Goal: Task Accomplishment & Management: Complete application form

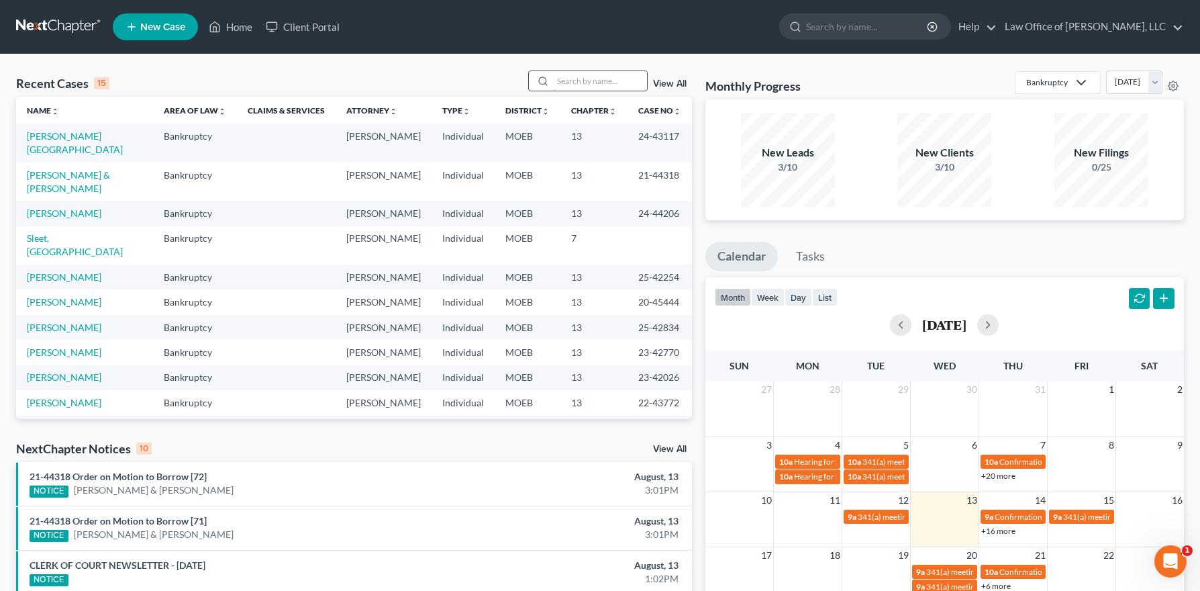
click at [625, 73] on input "search" at bounding box center [600, 80] width 94 height 19
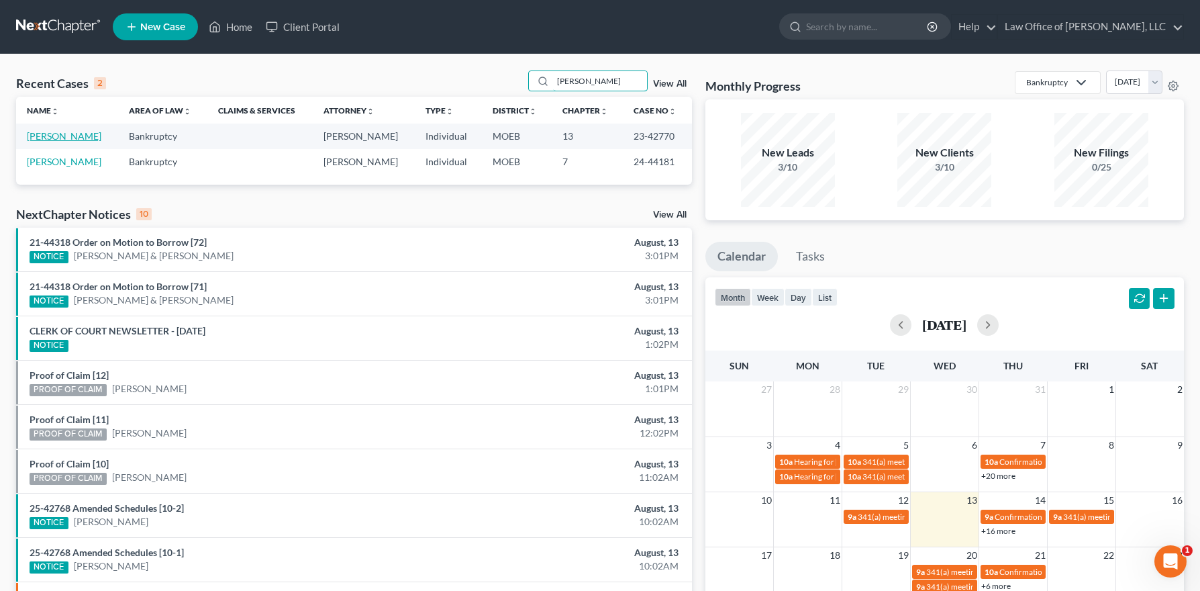
type input "[PERSON_NAME]"
click at [72, 134] on link "[PERSON_NAME]" at bounding box center [64, 135] width 74 height 11
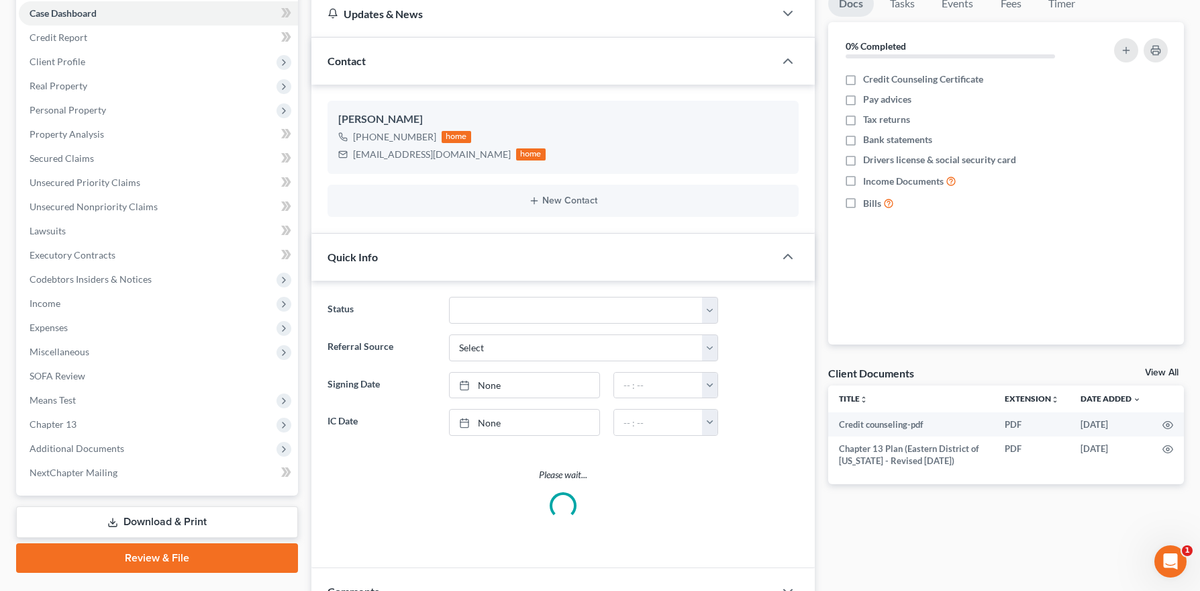
scroll to position [176, 0]
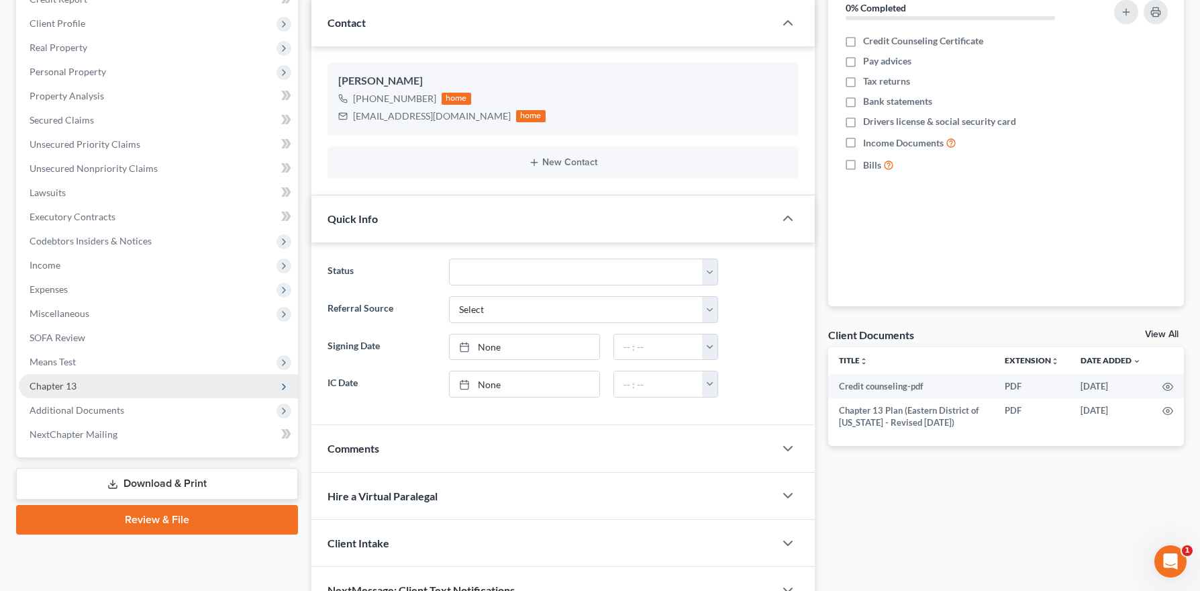
click at [69, 382] on span "Chapter 13" at bounding box center [53, 385] width 47 height 11
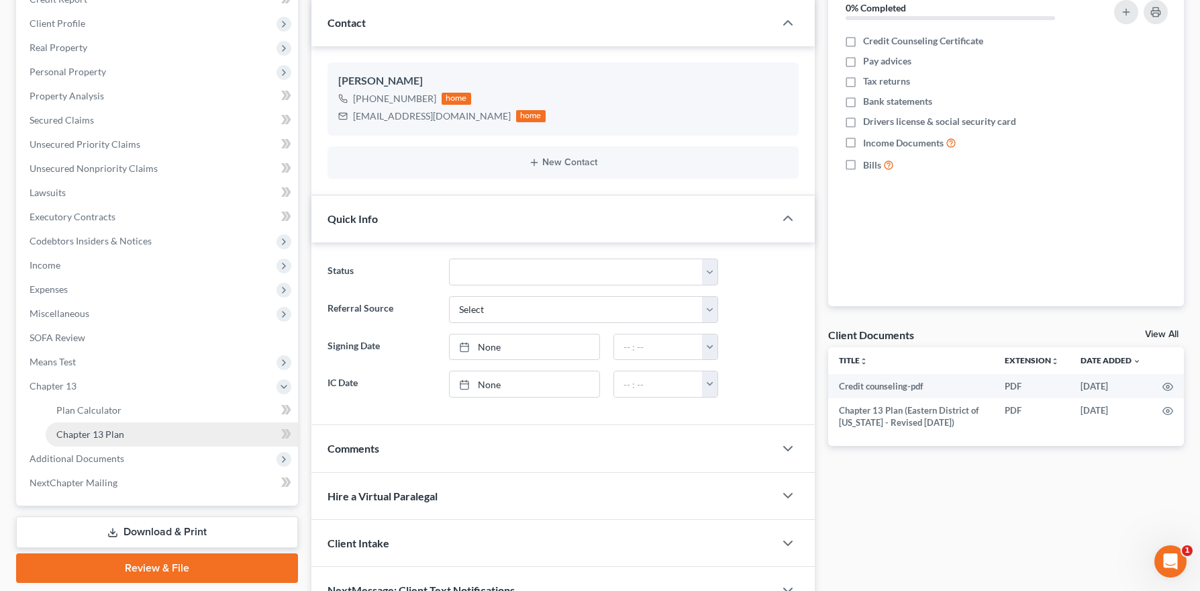
click at [94, 428] on span "Chapter 13 Plan" at bounding box center [90, 433] width 68 height 11
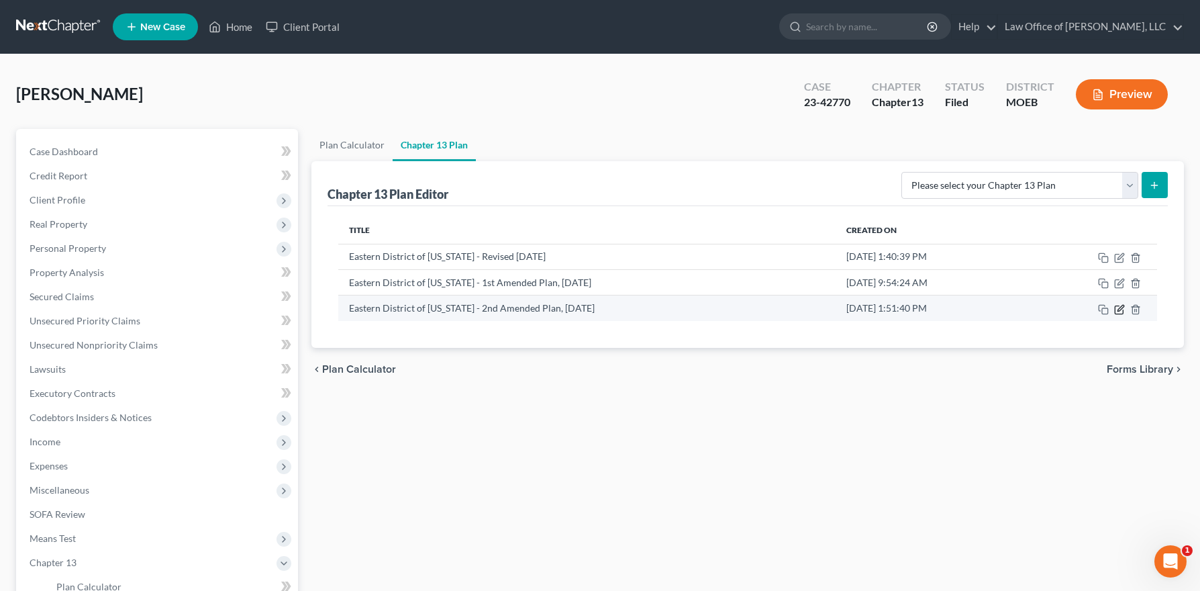
click at [1121, 307] on icon "button" at bounding box center [1119, 309] width 11 height 11
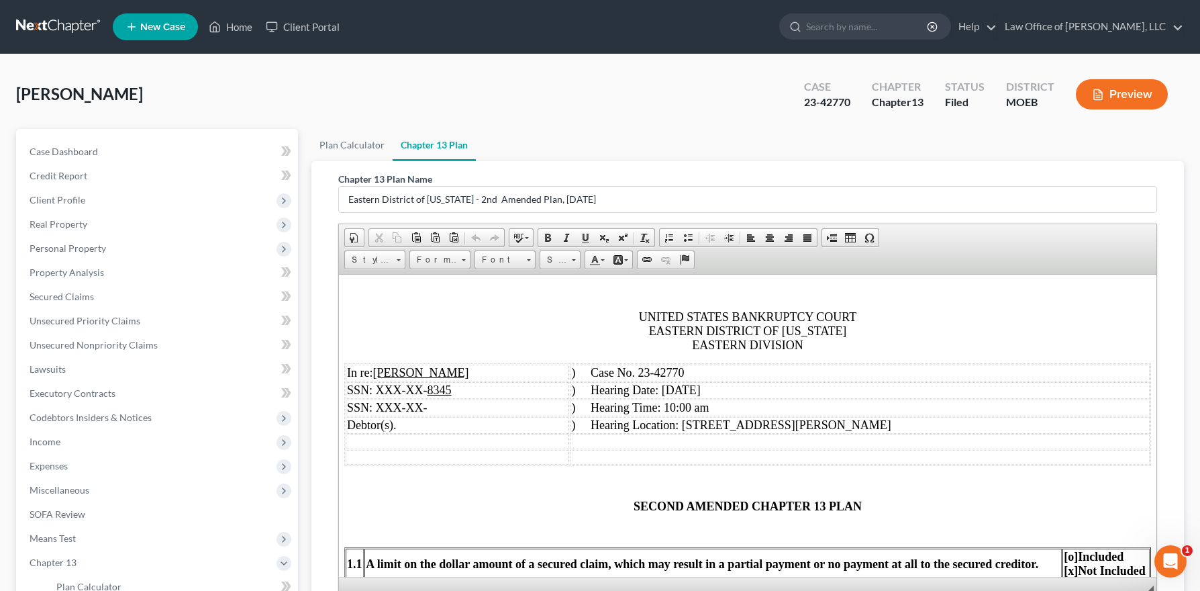
scroll to position [156, 0]
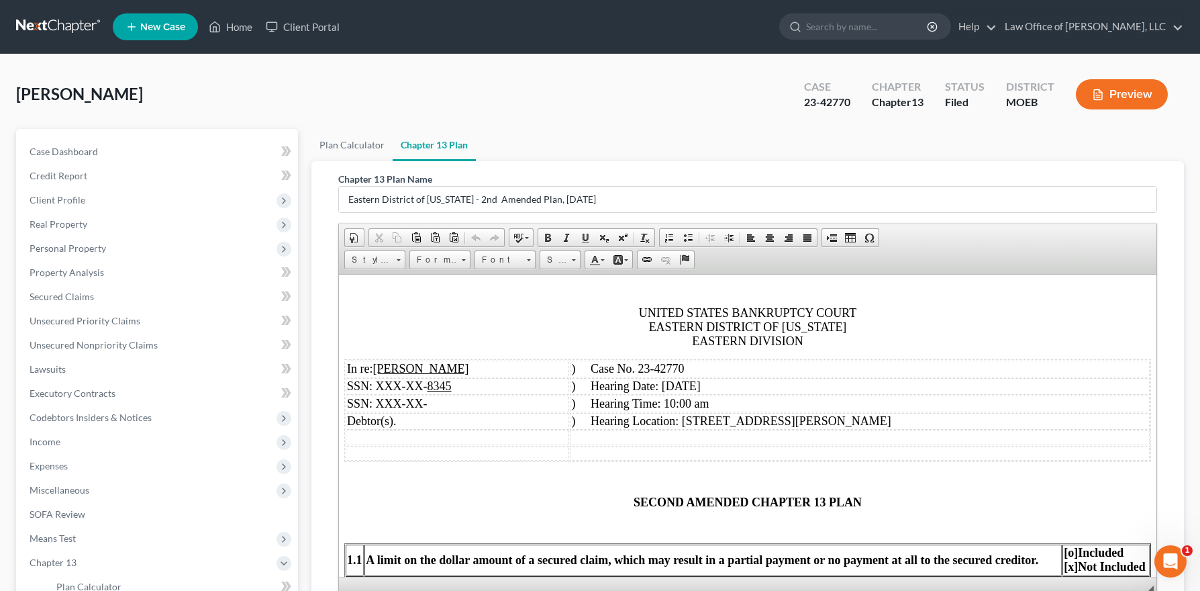
click at [656, 385] on span ") Hearing Date: [DATE]" at bounding box center [635, 384] width 129 height 13
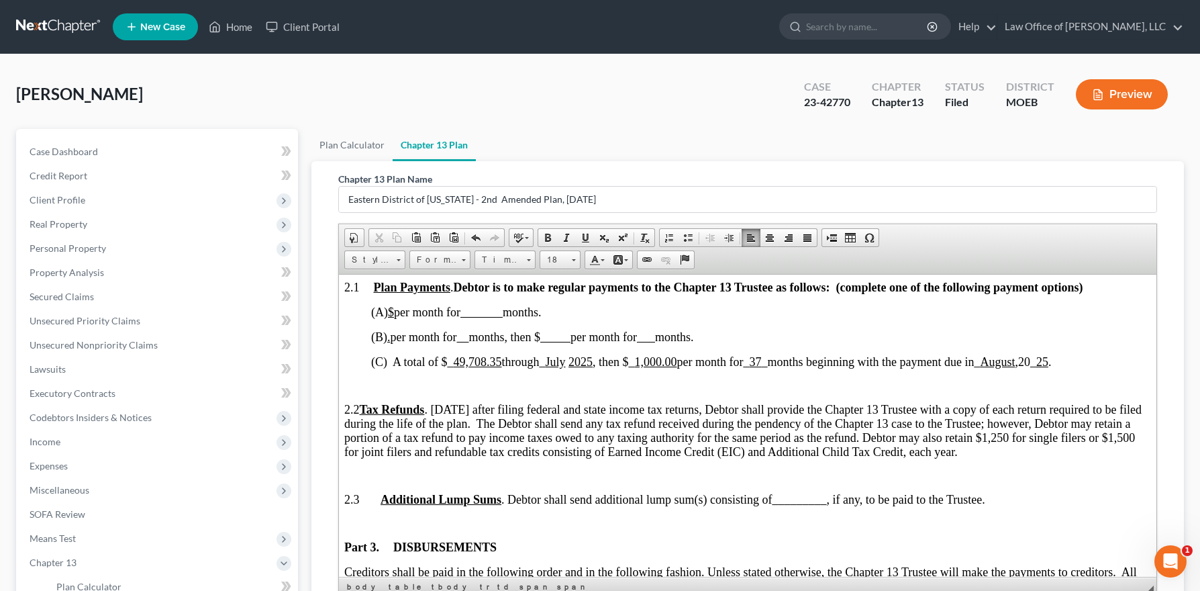
scroll to position [773, 0]
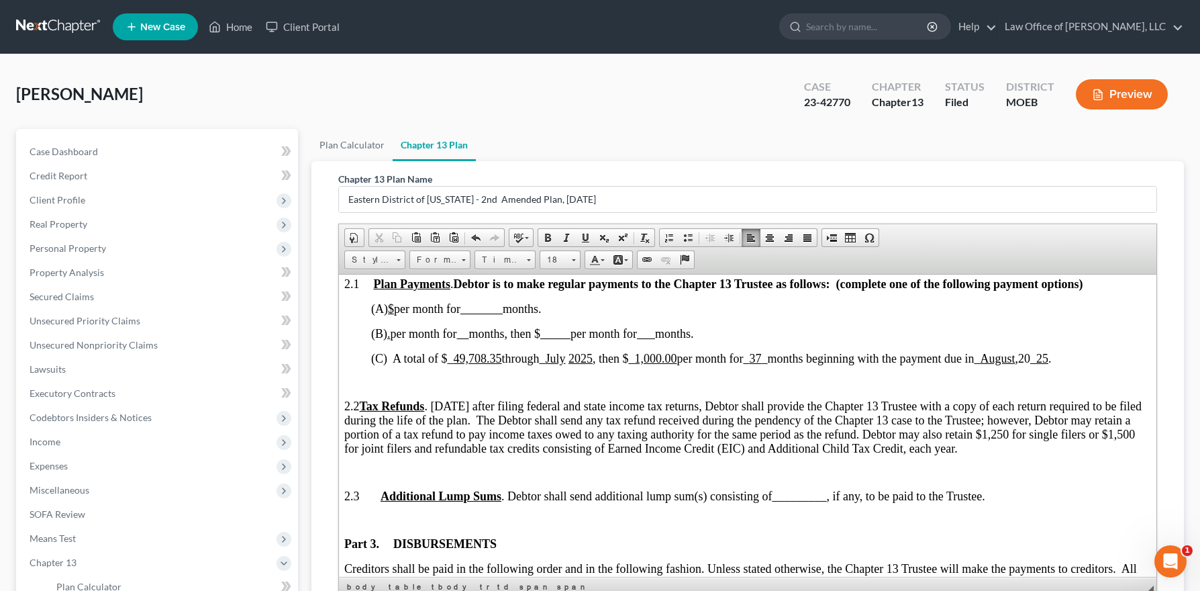
drag, startPoint x: 568, startPoint y: 358, endPoint x: 552, endPoint y: 434, distance: 77.7
click at [566, 360] on u "July" at bounding box center [556, 357] width 20 height 13
click at [782, 358] on span "_ 37 _" at bounding box center [770, 357] width 24 height 13
click at [1033, 360] on u "," at bounding box center [1030, 357] width 3 height 13
drag, startPoint x: 1013, startPoint y: 359, endPoint x: 1030, endPoint y: 352, distance: 18.1
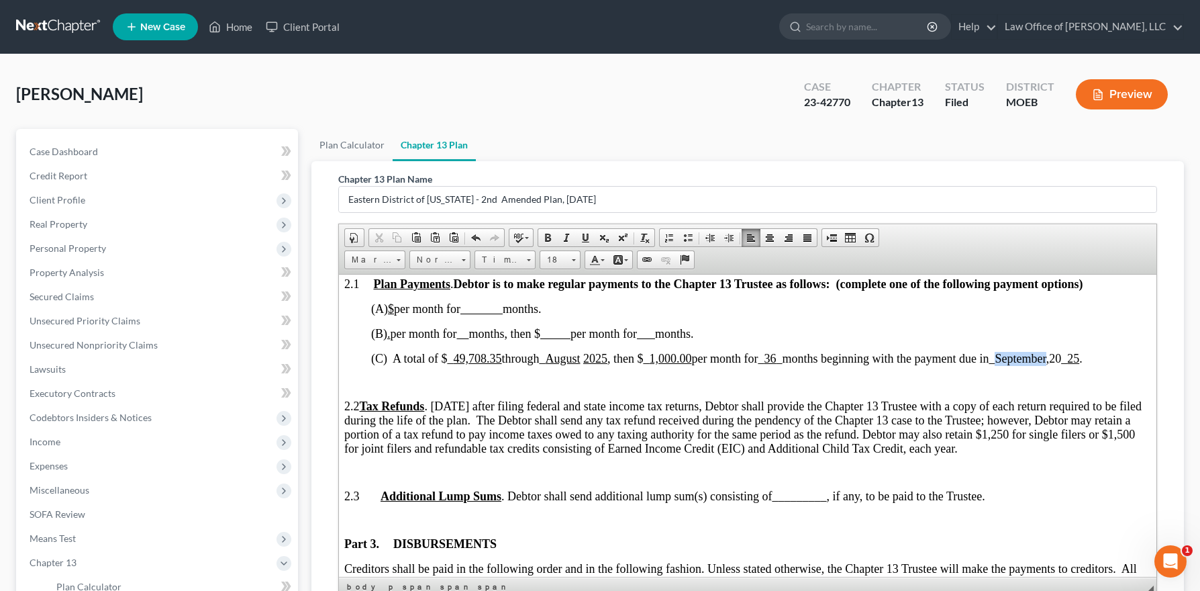
click at [1064, 358] on span "(C) A total of $ _ 49,708.35 through _ [DATE] , then $ _ 1,000.00 per month for…" at bounding box center [726, 357] width 711 height 13
click at [586, 236] on span at bounding box center [585, 237] width 11 height 11
drag, startPoint x: 499, startPoint y: 357, endPoint x: 474, endPoint y: 423, distance: 70.3
click at [499, 357] on u "49,708.35" at bounding box center [478, 357] width 48 height 13
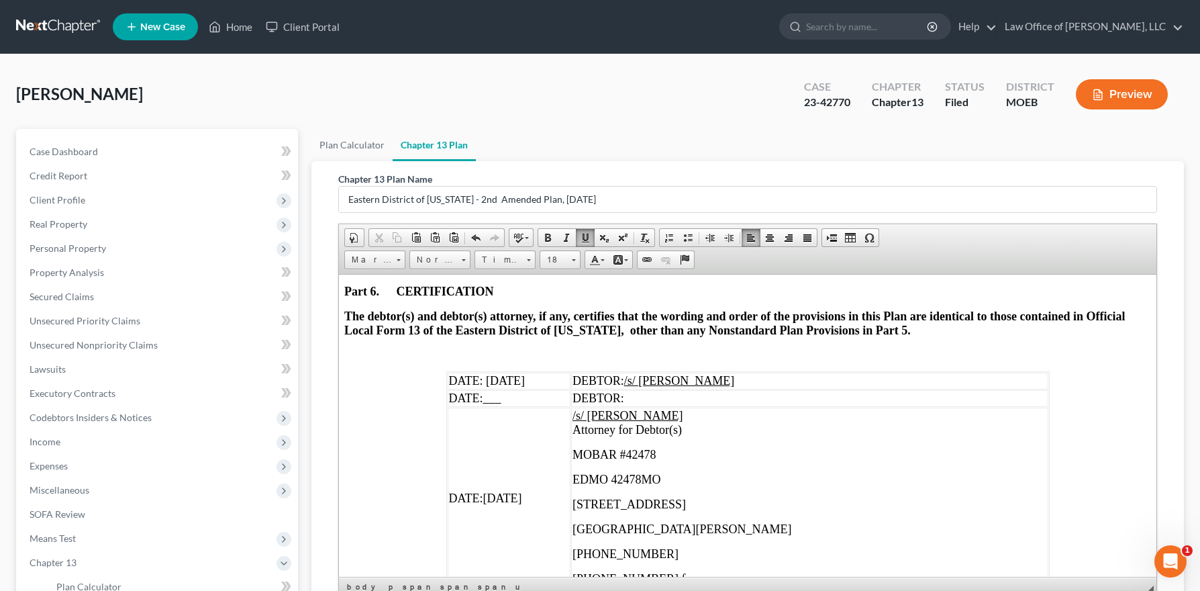
scroll to position [4181, 0]
click at [512, 386] on span "DATE: [DATE]" at bounding box center [487, 378] width 76 height 13
drag, startPoint x: 535, startPoint y: 395, endPoint x: 489, endPoint y: 395, distance: 46.3
click at [489, 388] on td "DATE: [DATE]" at bounding box center [509, 379] width 123 height 17
copy span "[DATE]"
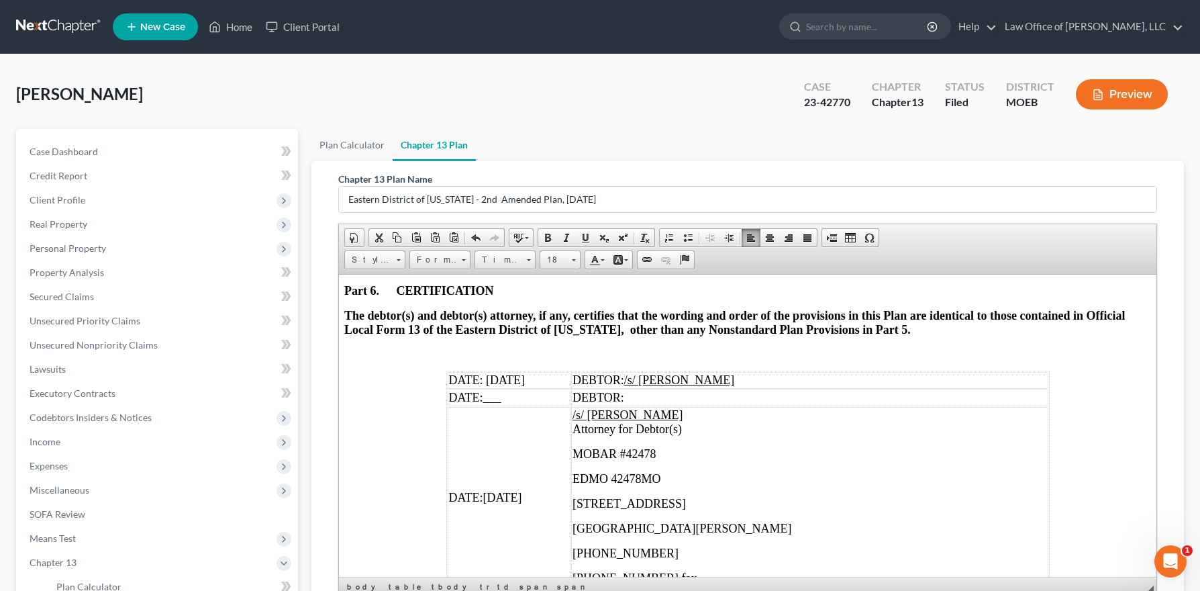
drag, startPoint x: 531, startPoint y: 510, endPoint x: 490, endPoint y: 514, distance: 41.8
click at [490, 504] on p "DATE: [DATE]" at bounding box center [509, 497] width 120 height 14
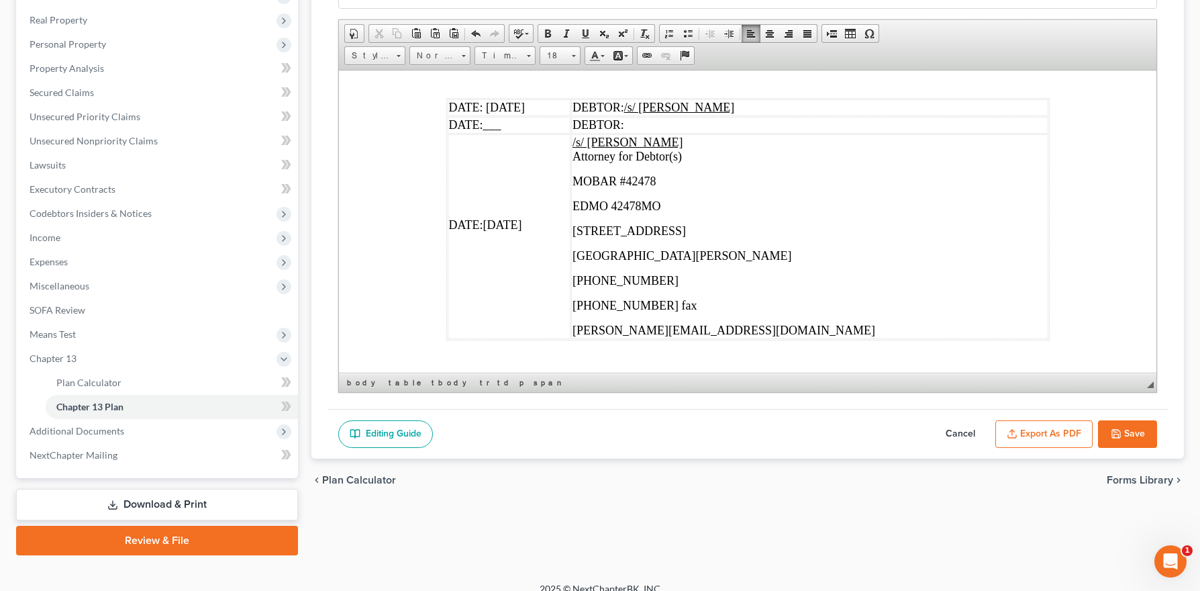
scroll to position [219, 0]
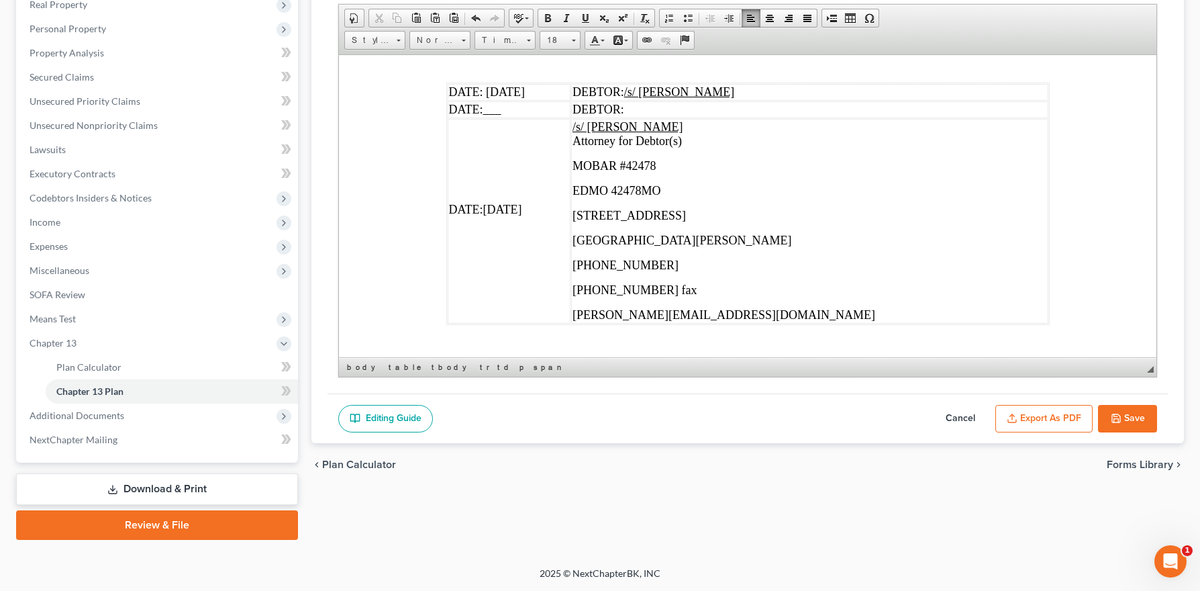
click at [1127, 415] on button "Save" at bounding box center [1127, 419] width 59 height 28
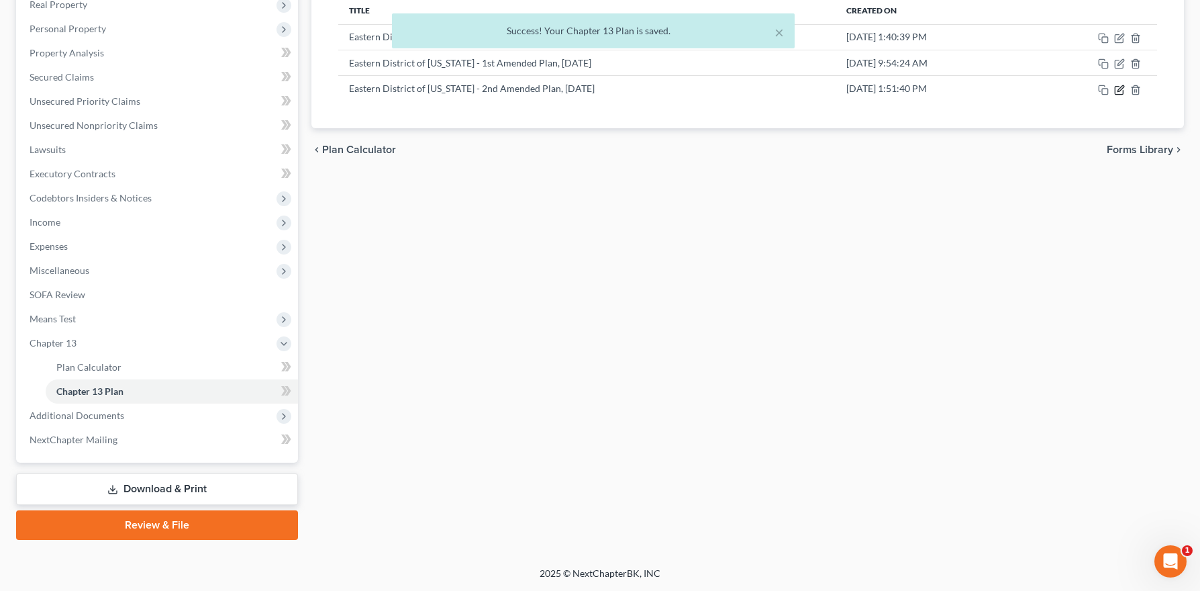
click at [1121, 90] on icon "button" at bounding box center [1119, 90] width 11 height 11
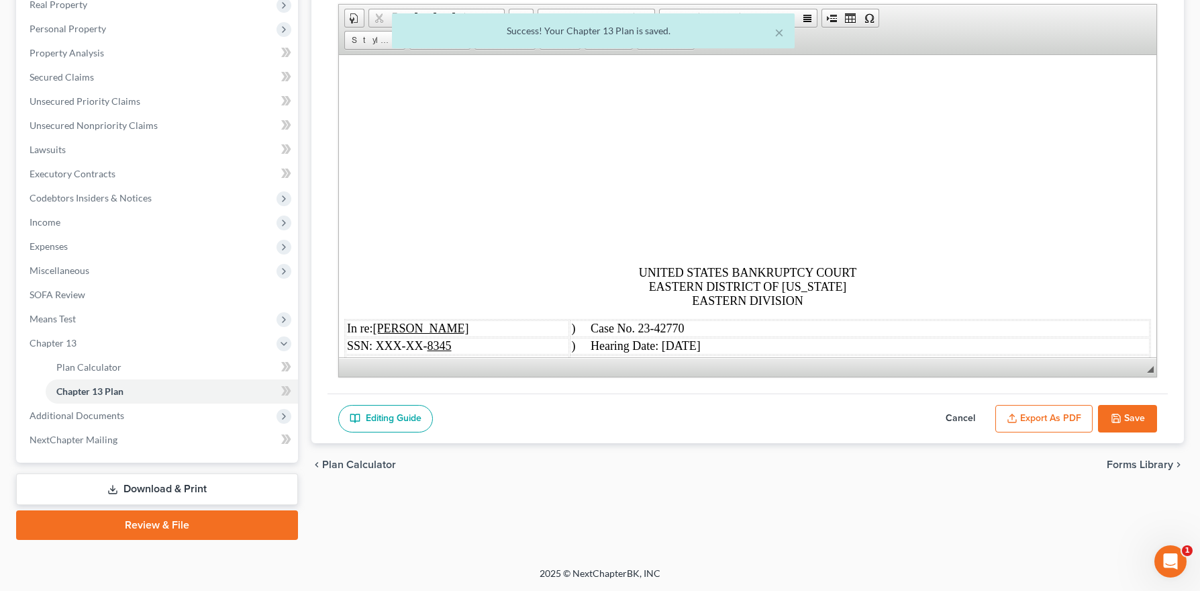
scroll to position [0, 0]
click at [1032, 409] on button "Export as PDF" at bounding box center [1043, 419] width 97 height 28
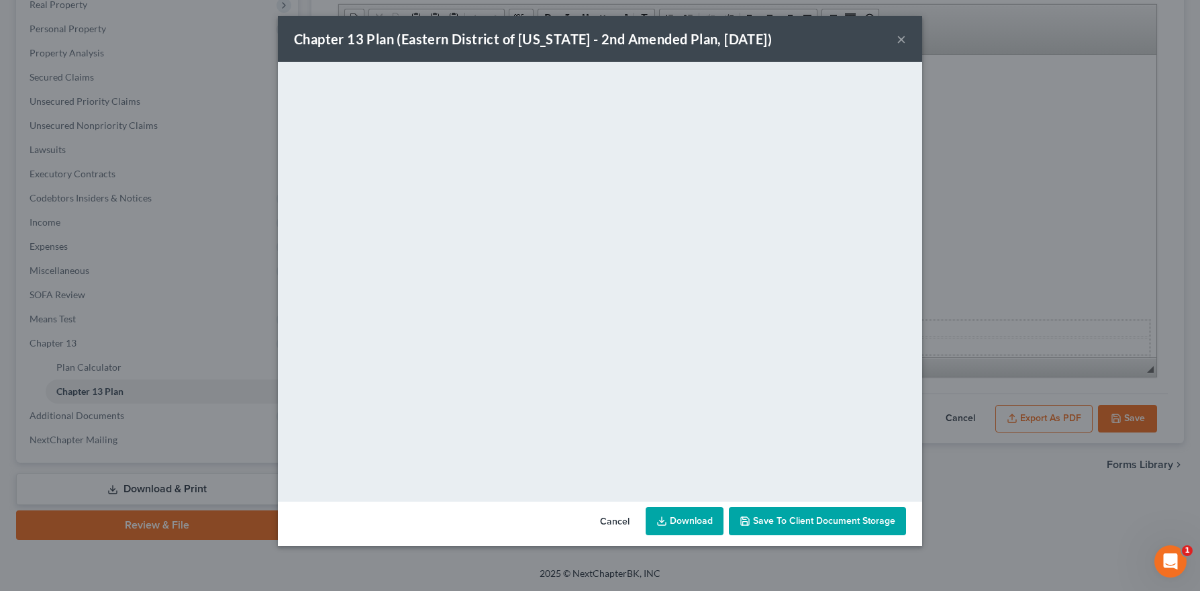
click at [899, 38] on button "×" at bounding box center [901, 39] width 9 height 16
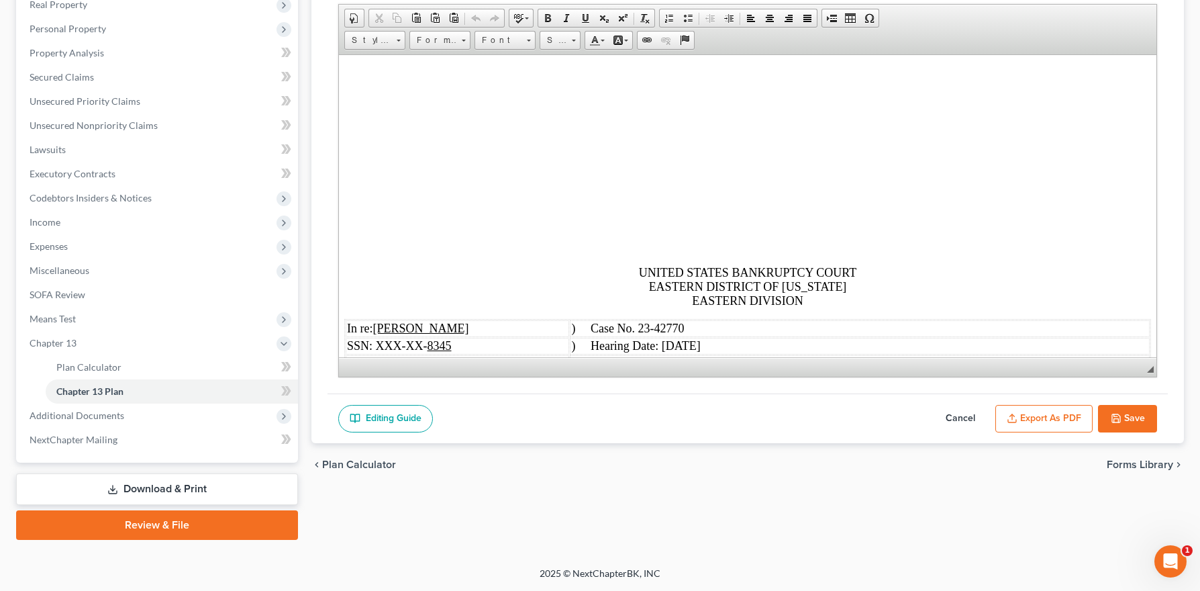
click at [1125, 417] on button "Save" at bounding box center [1127, 419] width 59 height 28
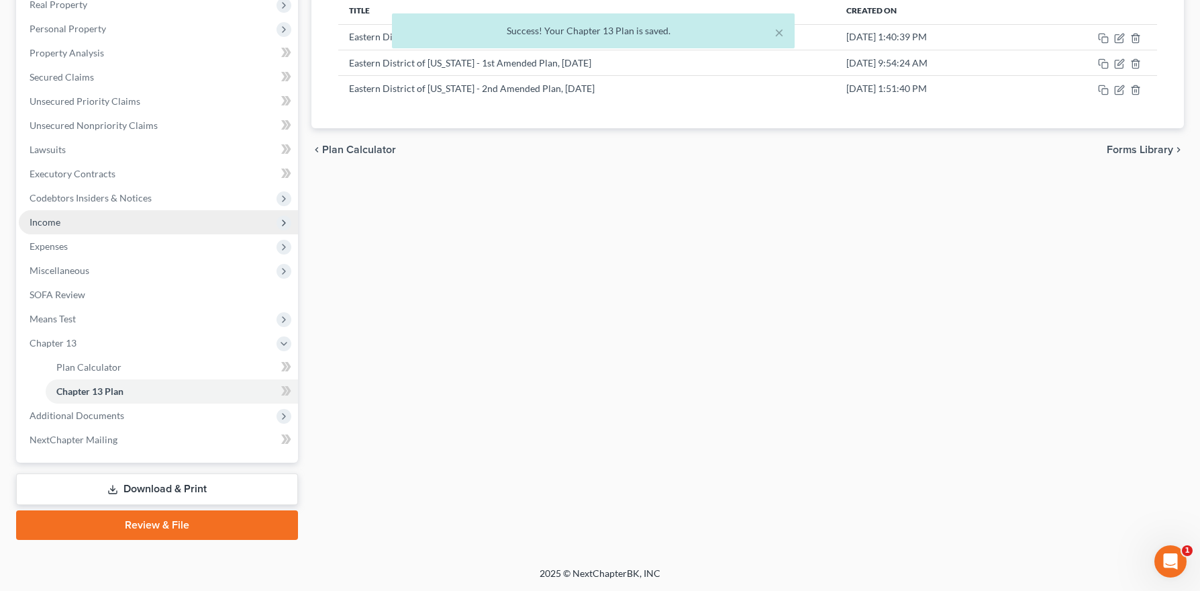
click at [74, 221] on span "Income" at bounding box center [158, 222] width 279 height 24
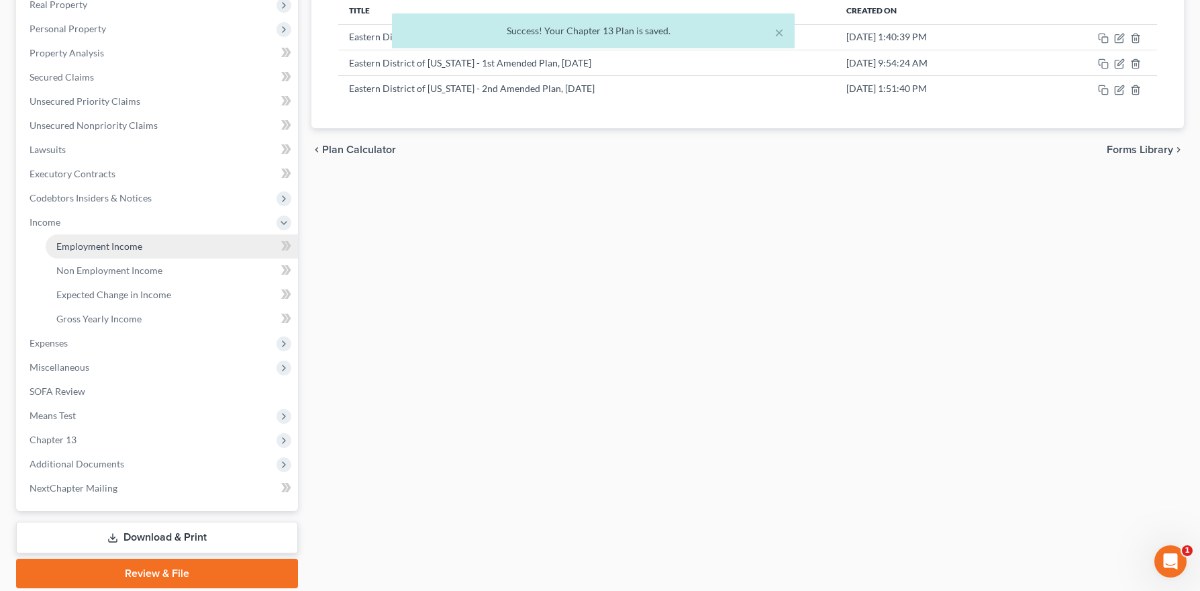
click at [97, 250] on span "Employment Income" at bounding box center [99, 245] width 86 height 11
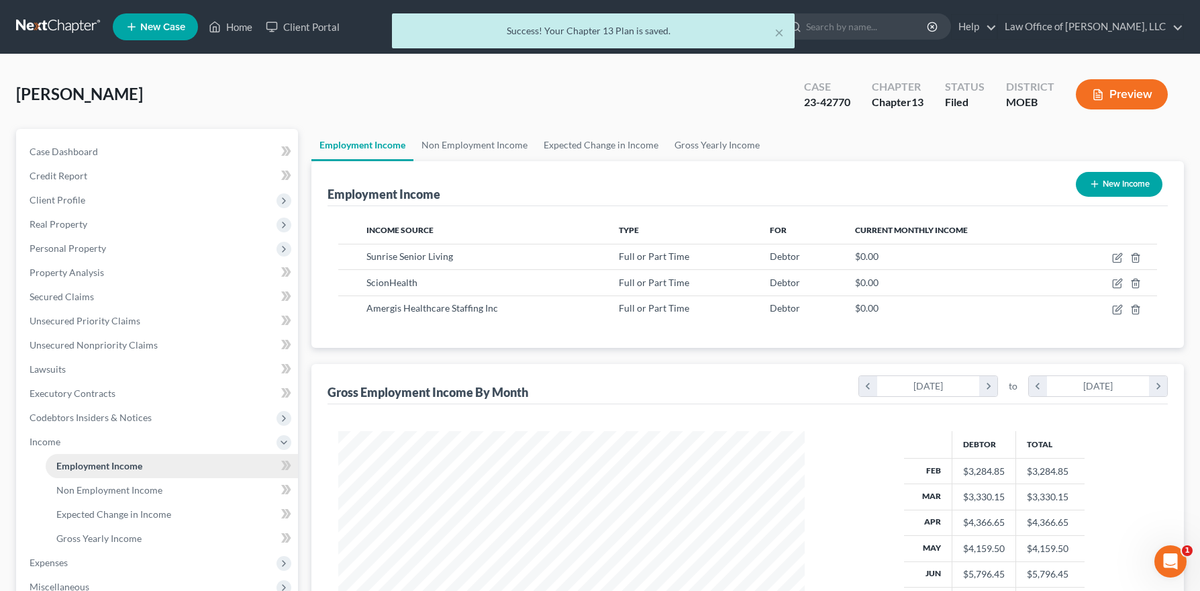
scroll to position [241, 493]
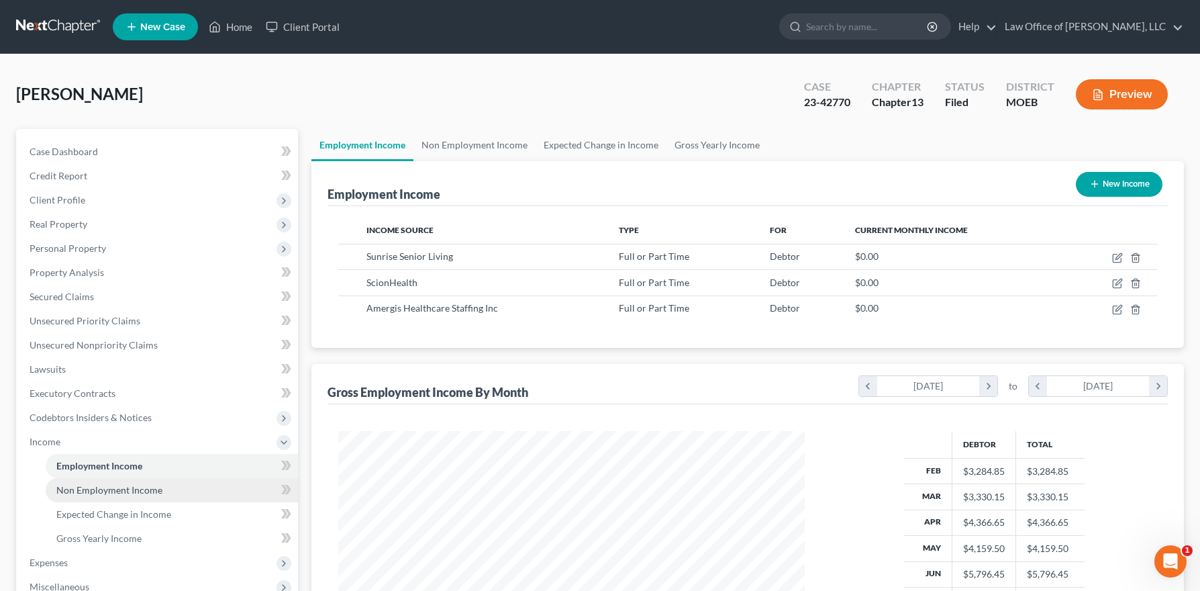
click at [136, 496] on link "Non Employment Income" at bounding box center [172, 490] width 252 height 24
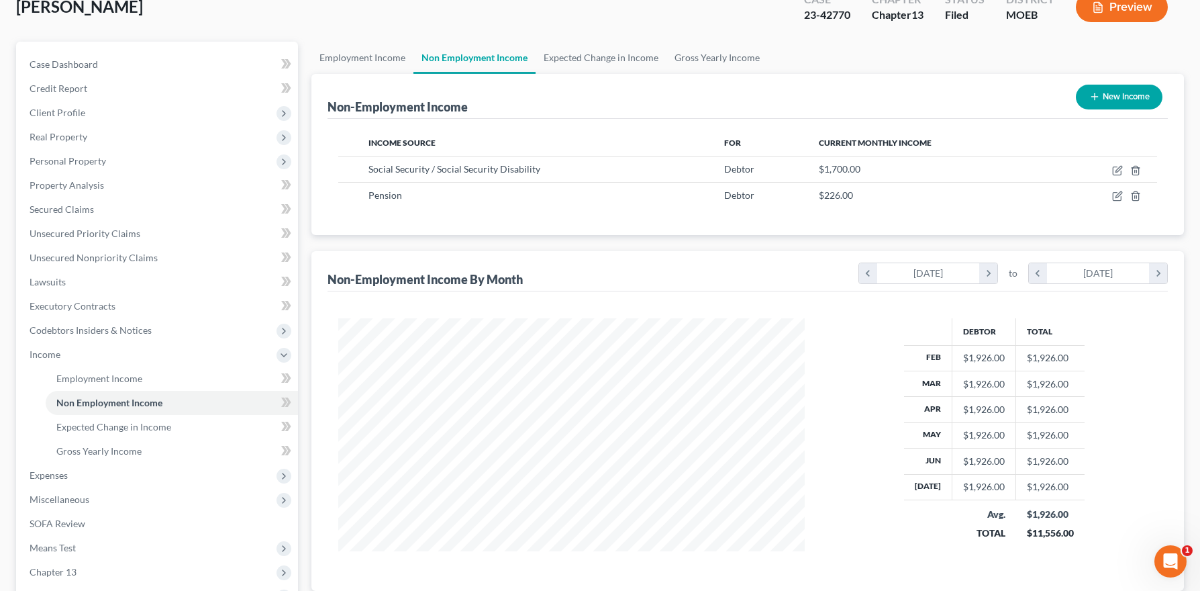
scroll to position [90, 0]
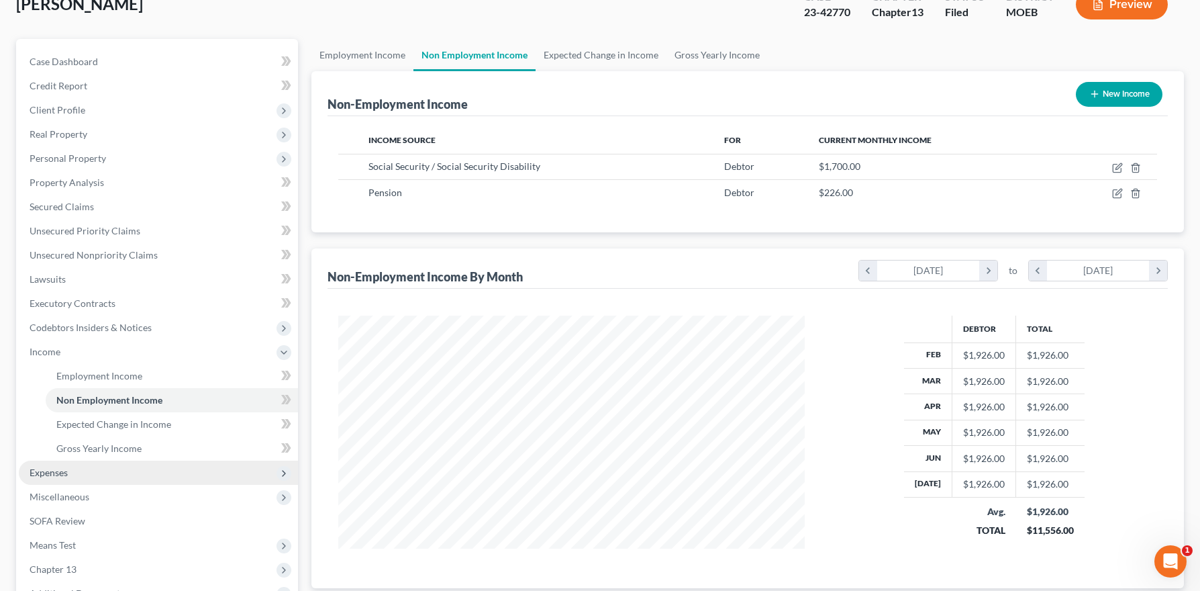
click at [50, 471] on span "Expenses" at bounding box center [49, 471] width 38 height 11
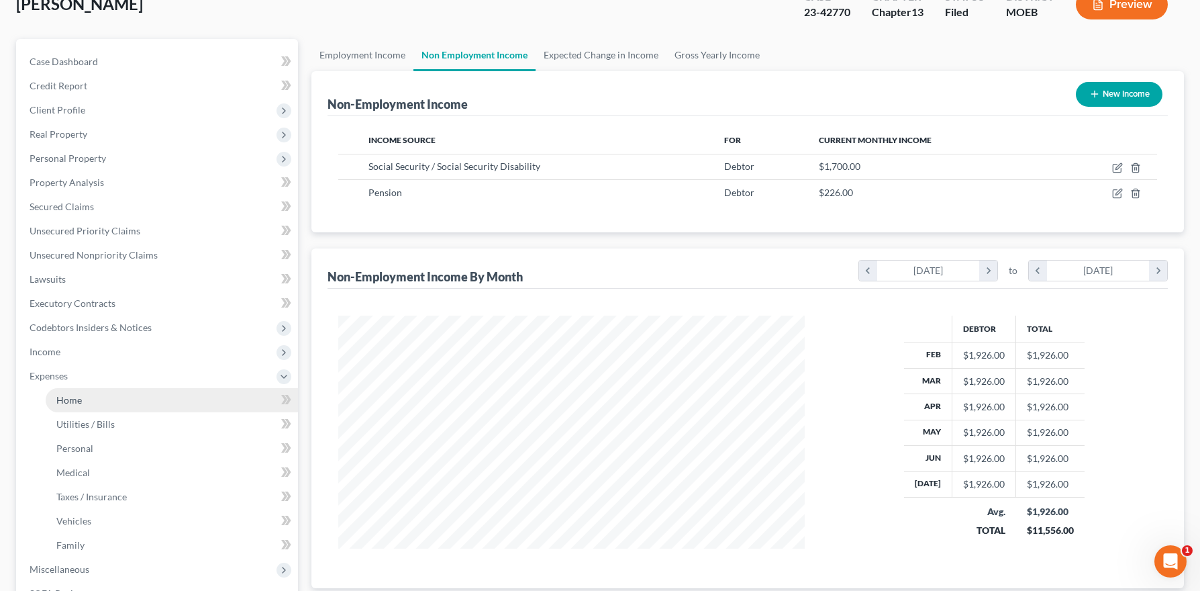
drag, startPoint x: 83, startPoint y: 399, endPoint x: 95, endPoint y: 392, distance: 14.4
click at [83, 398] on link "Home" at bounding box center [172, 400] width 252 height 24
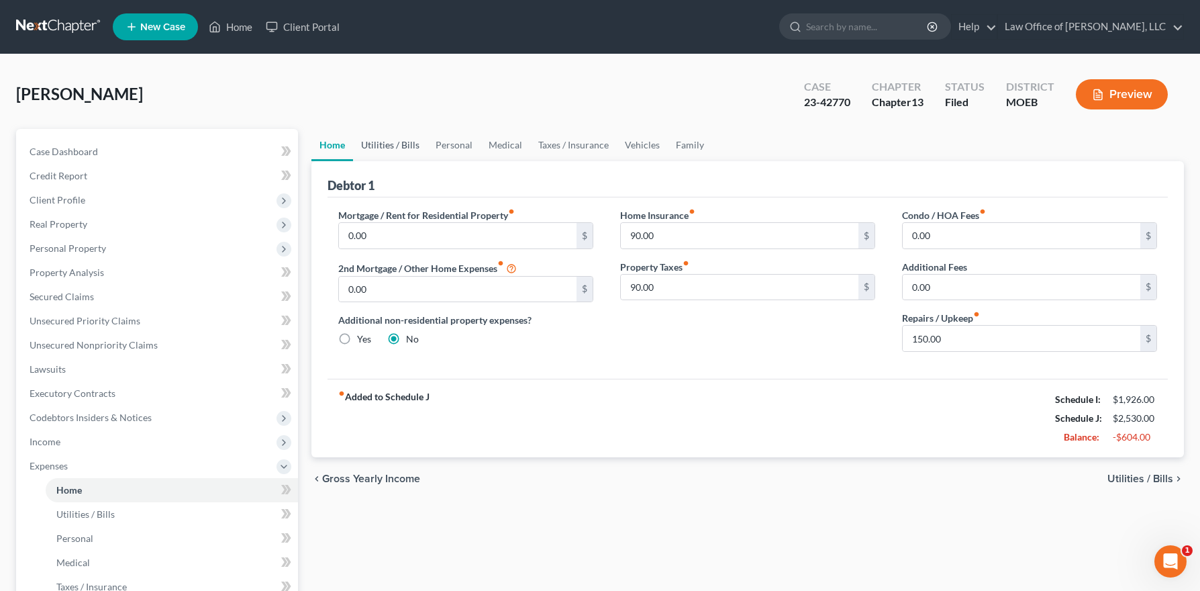
click at [388, 146] on link "Utilities / Bills" at bounding box center [390, 145] width 74 height 32
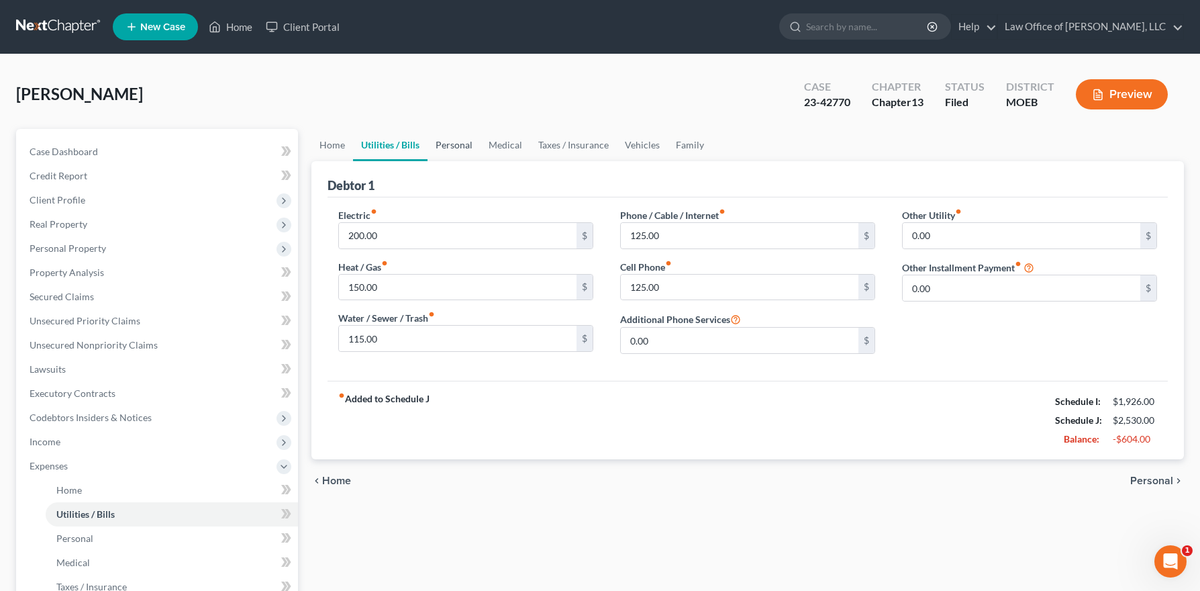
click at [473, 144] on link "Personal" at bounding box center [453, 145] width 53 height 32
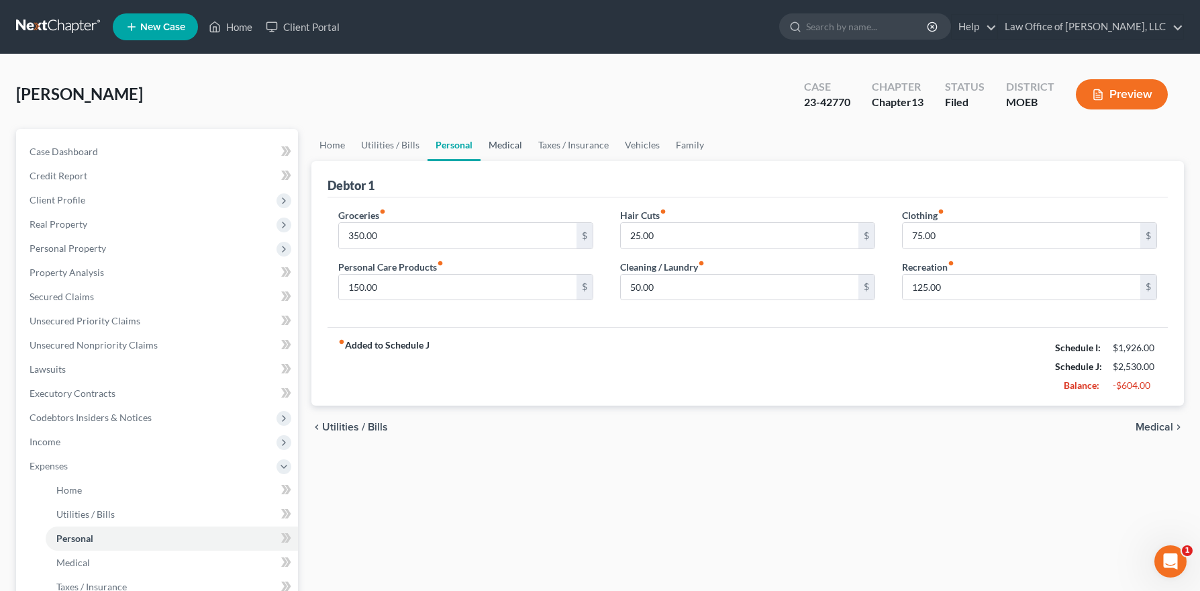
click at [519, 144] on link "Medical" at bounding box center [505, 145] width 50 height 32
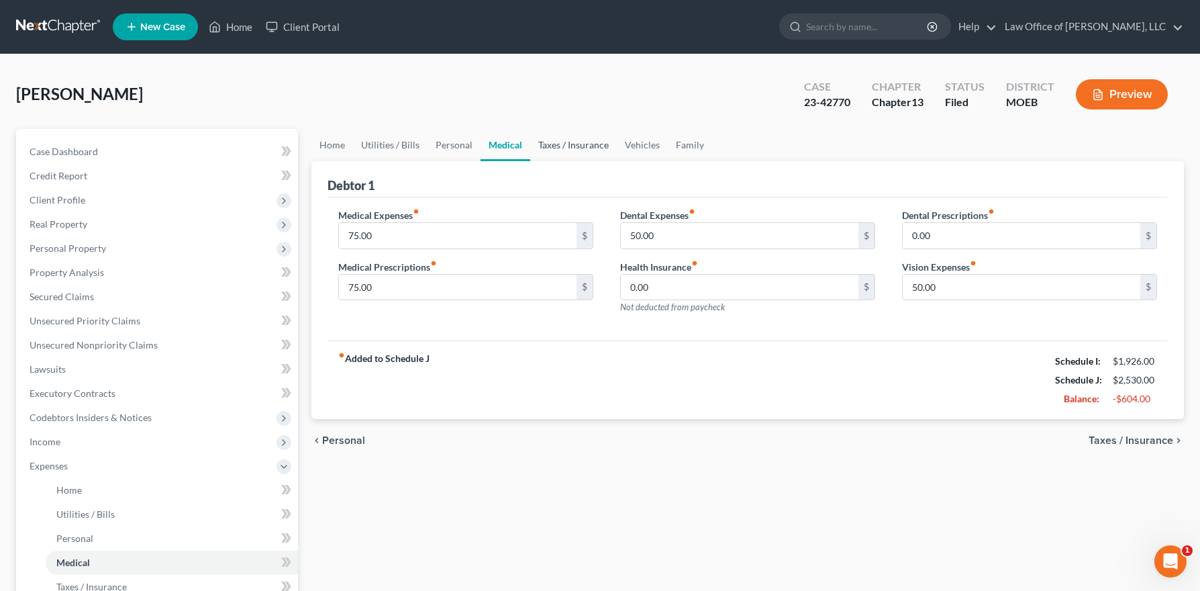
click at [598, 146] on link "Taxes / Insurance" at bounding box center [573, 145] width 87 height 32
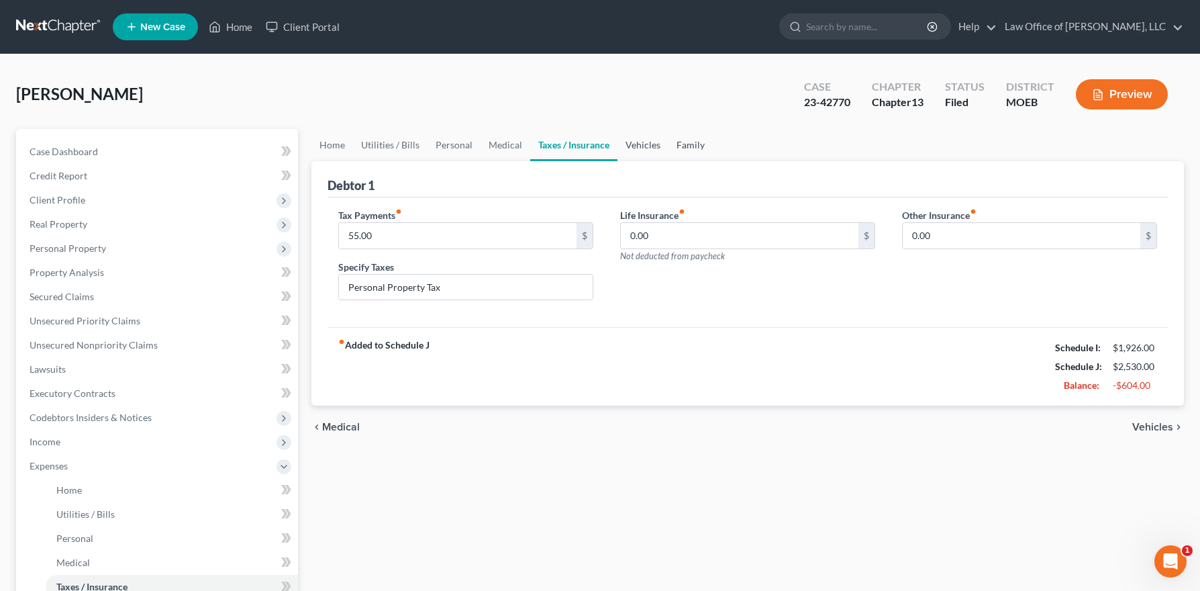
drag, startPoint x: 646, startPoint y: 142, endPoint x: 665, endPoint y: 142, distance: 19.5
click at [646, 142] on link "Vehicles" at bounding box center [642, 145] width 51 height 32
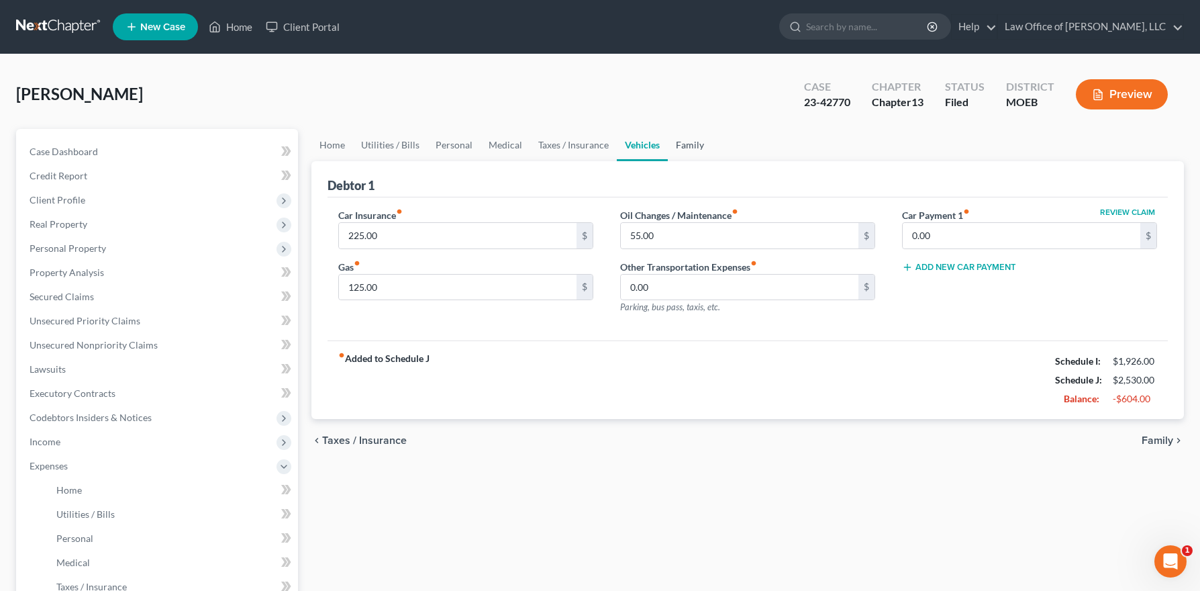
click at [687, 142] on link "Family" at bounding box center [690, 145] width 44 height 32
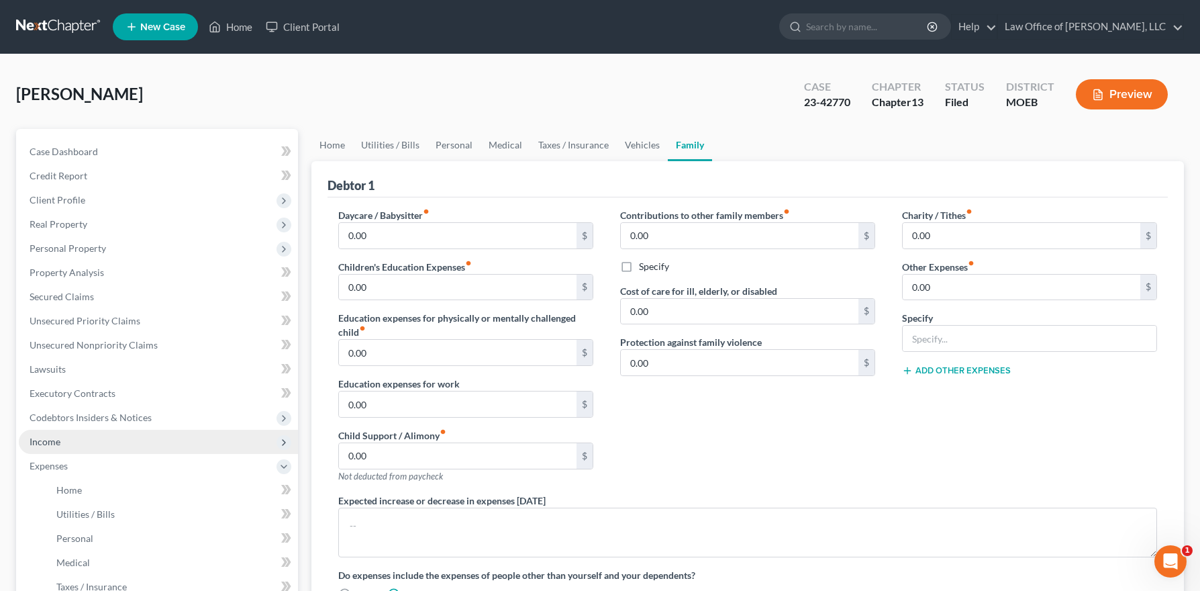
click at [60, 436] on span "Income" at bounding box center [158, 441] width 279 height 24
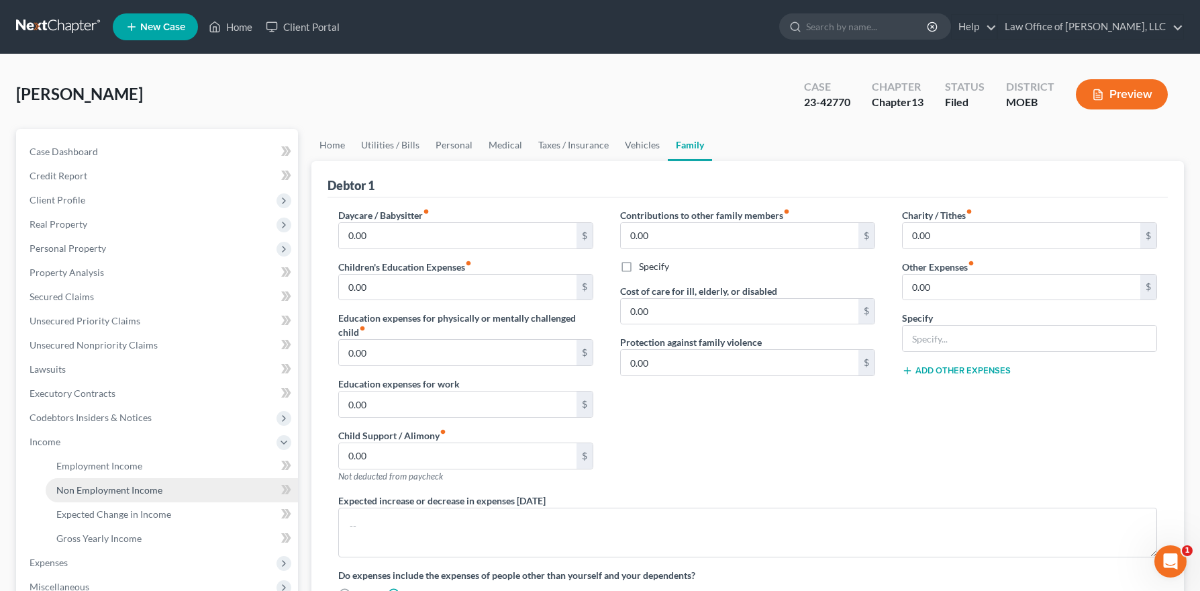
click at [118, 493] on span "Non Employment Income" at bounding box center [109, 489] width 106 height 11
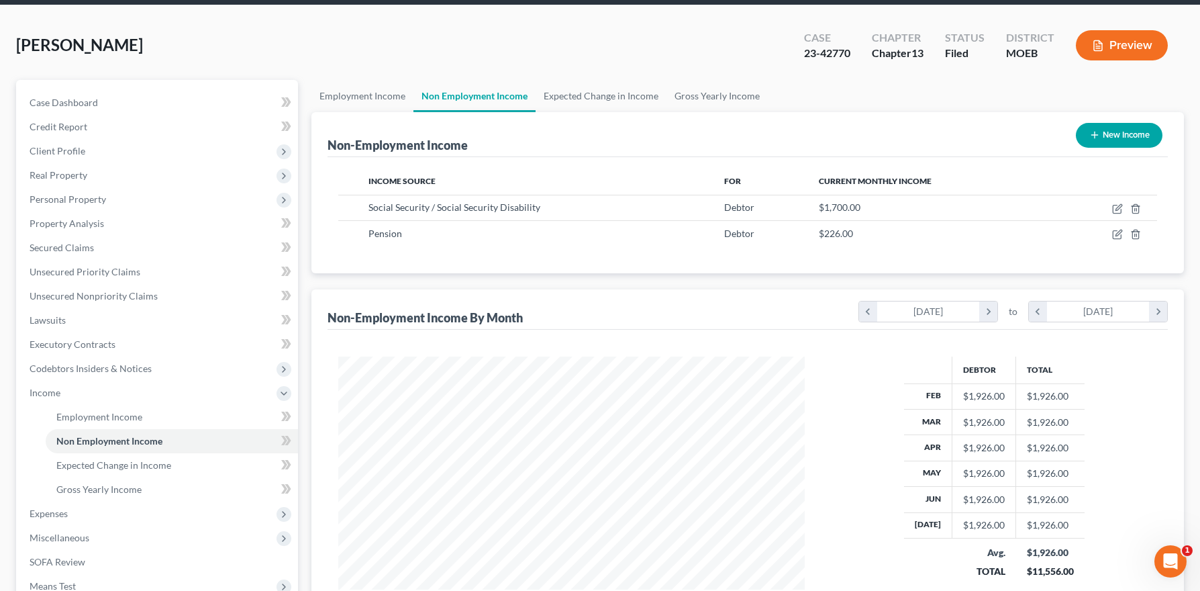
scroll to position [50, 0]
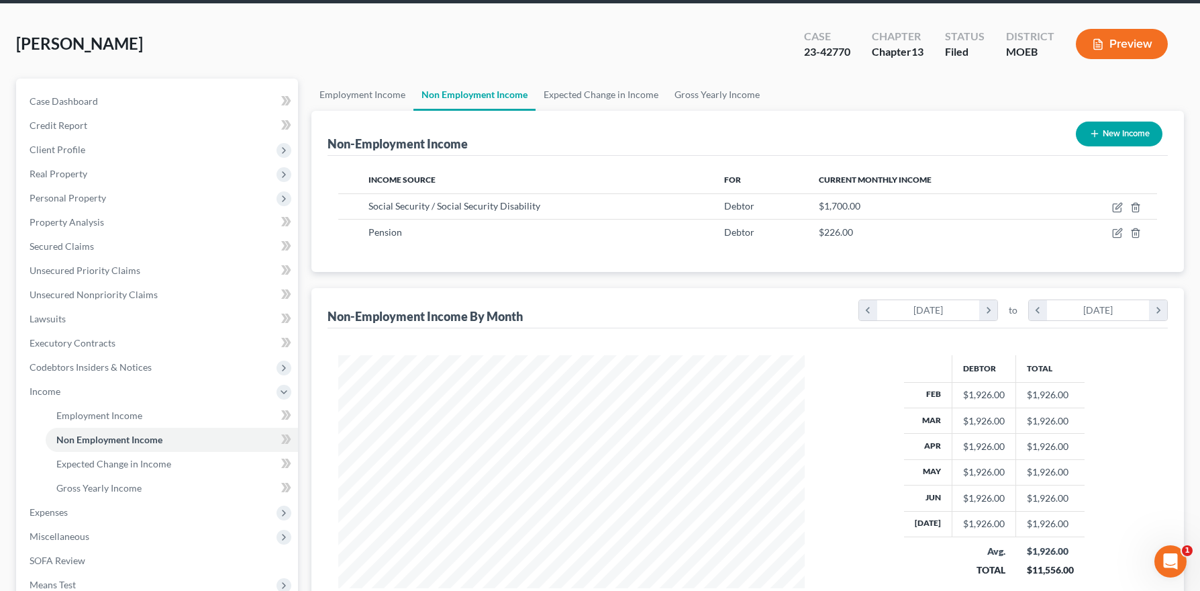
click at [1137, 130] on button "New Income" at bounding box center [1119, 133] width 87 height 25
select select "0"
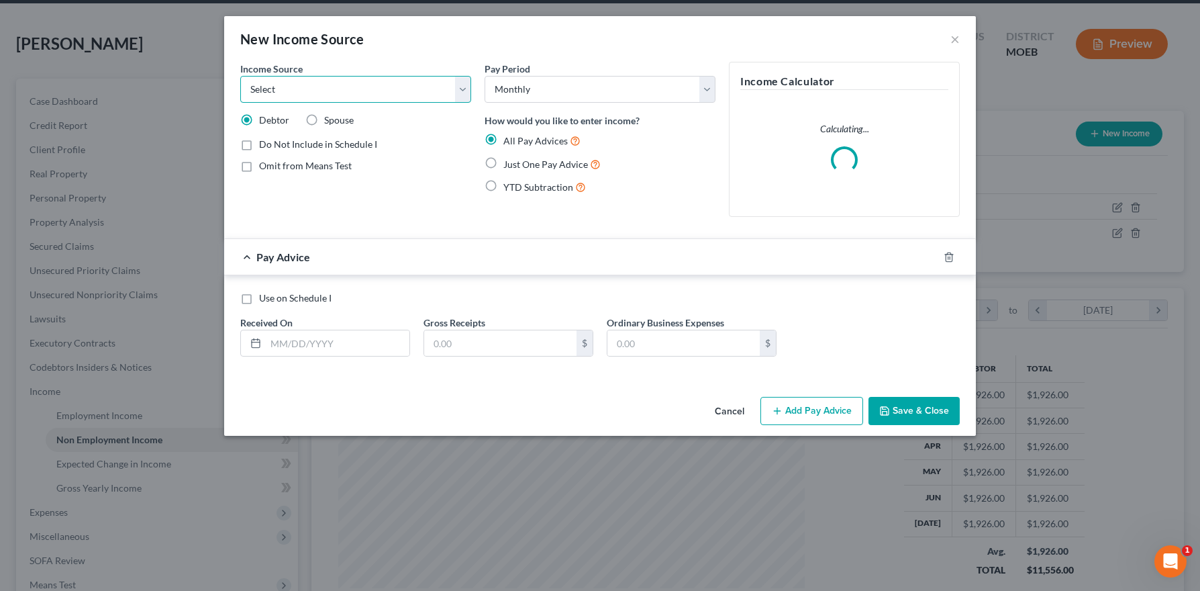
click at [371, 95] on select "Select Unemployment Disability (from employer) Pension Retirement Social Securi…" at bounding box center [355, 89] width 231 height 27
select select "0"
click at [240, 76] on select "Select Unemployment Disability (from employer) Pension Retirement Social Securi…" at bounding box center [355, 89] width 231 height 27
click at [552, 89] on select "Select Monthly Twice Monthly Every Other Week Weekly" at bounding box center [600, 89] width 231 height 27
select select "3"
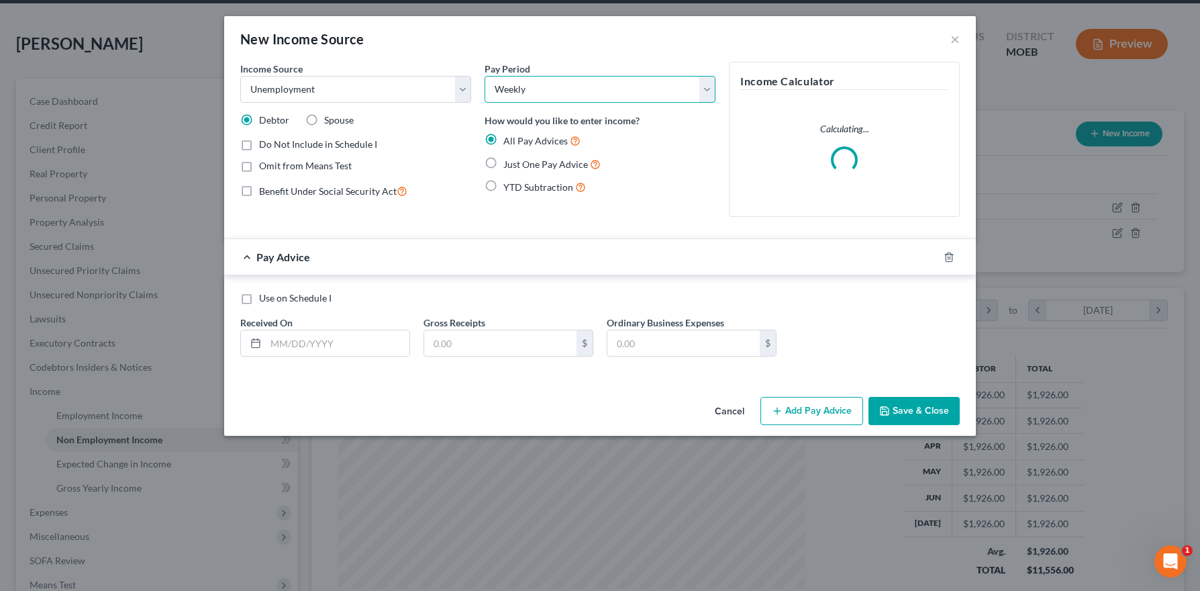
click at [485, 76] on select "Select Monthly Twice Monthly Every Other Week Weekly" at bounding box center [600, 89] width 231 height 27
click at [489, 348] on input "text" at bounding box center [500, 343] width 152 height 26
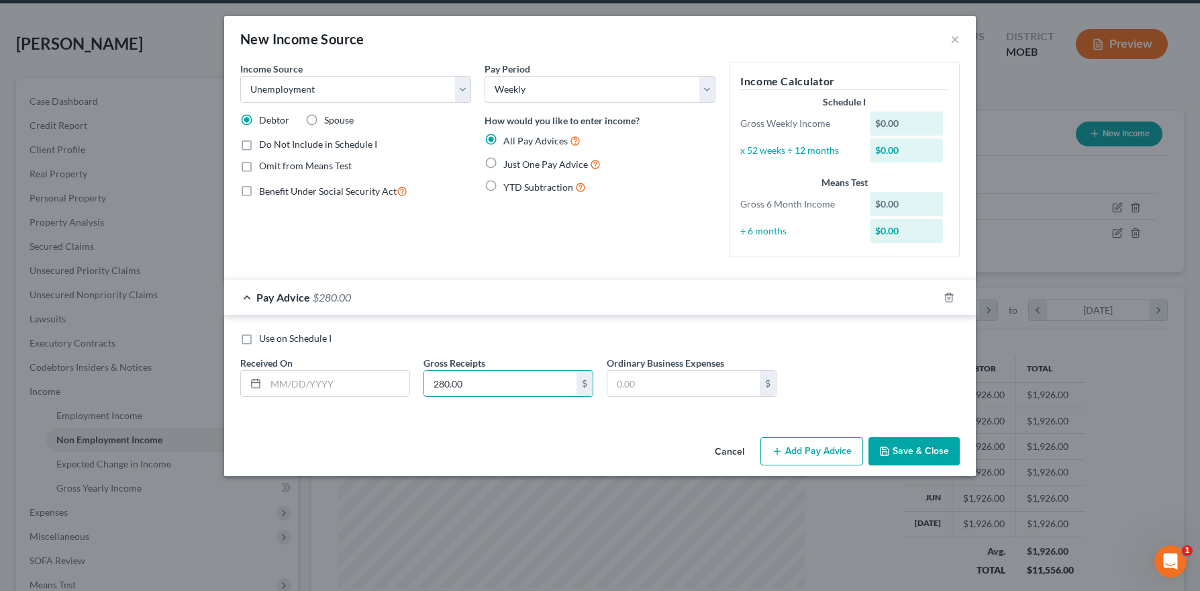
type input "280.00"
click at [921, 452] on button "Save & Close" at bounding box center [913, 451] width 91 height 28
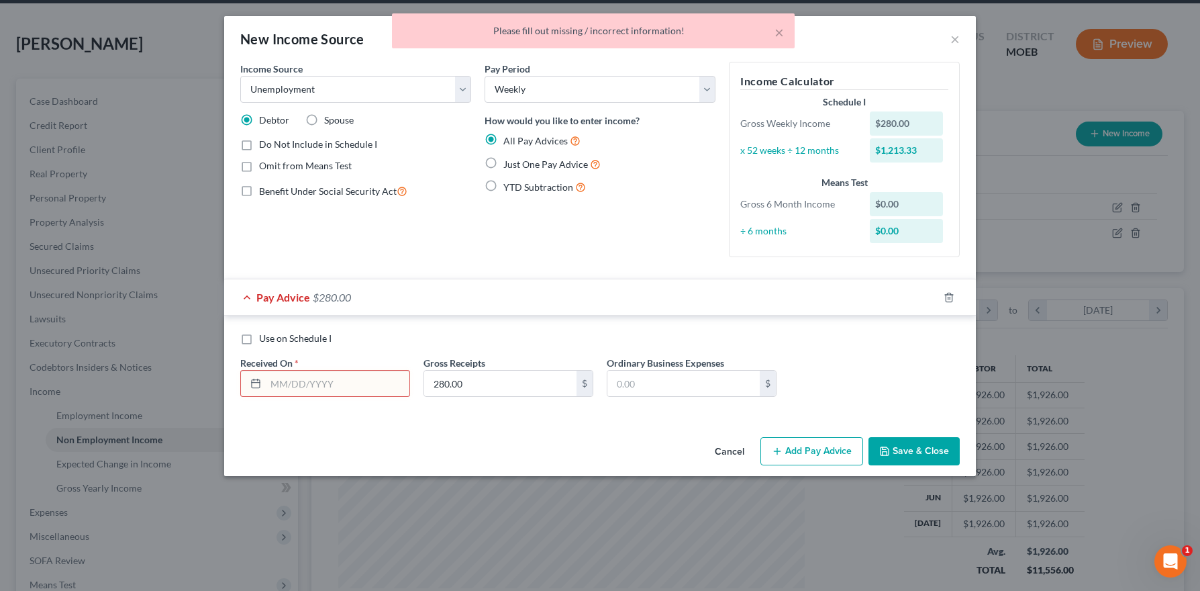
click at [342, 378] on input "text" at bounding box center [338, 383] width 144 height 26
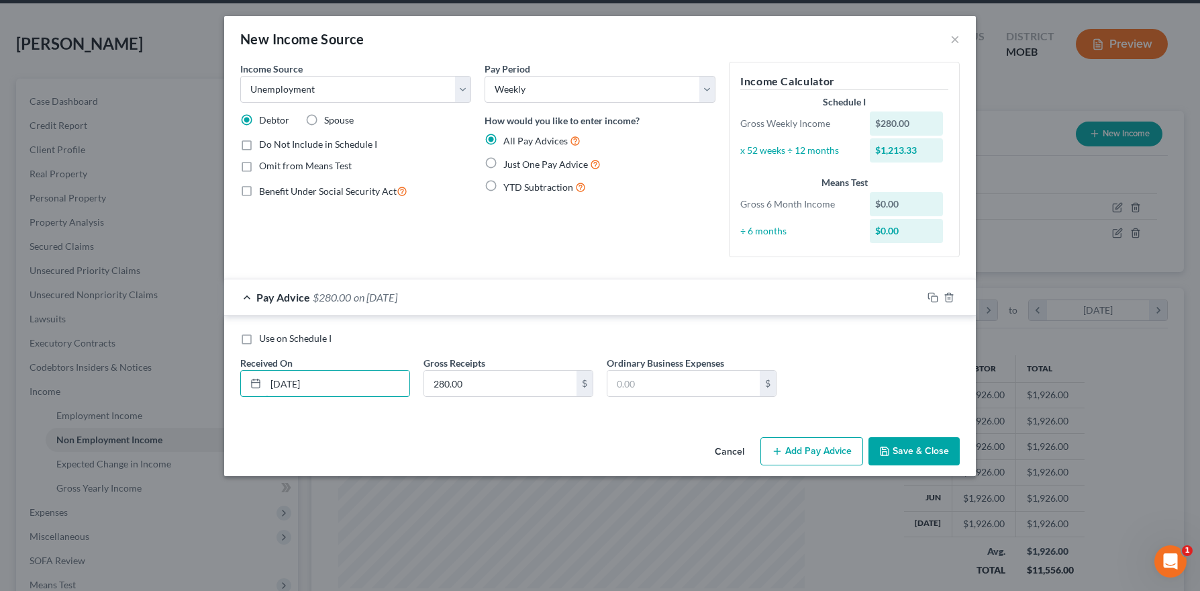
type input "[DATE]"
click at [946, 456] on button "Save & Close" at bounding box center [913, 451] width 91 height 28
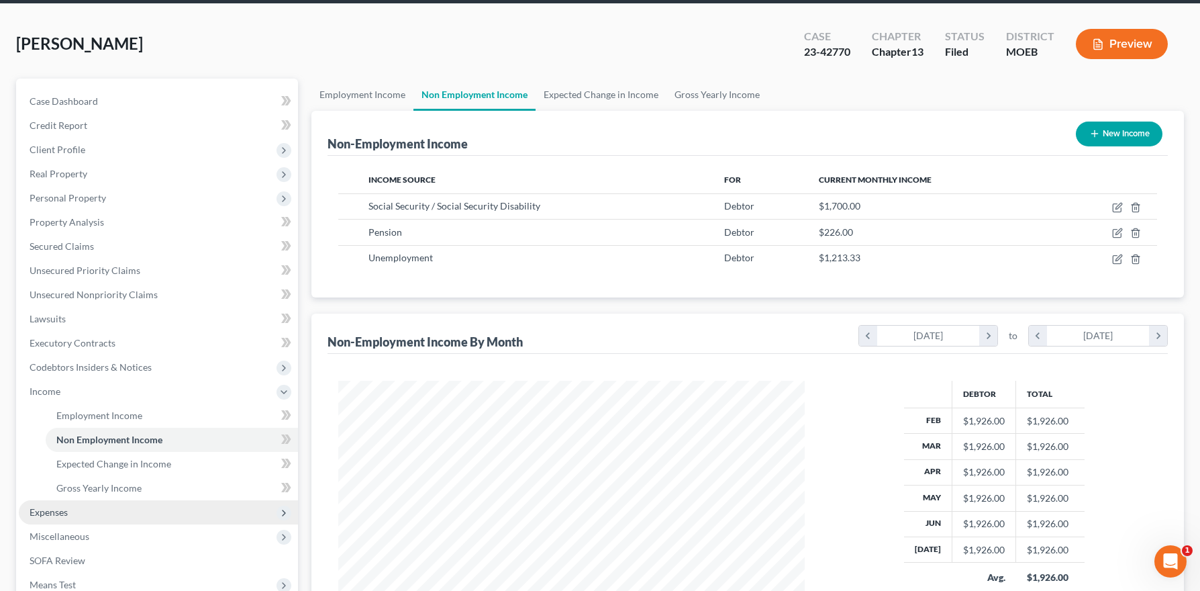
click at [86, 513] on span "Expenses" at bounding box center [158, 512] width 279 height 24
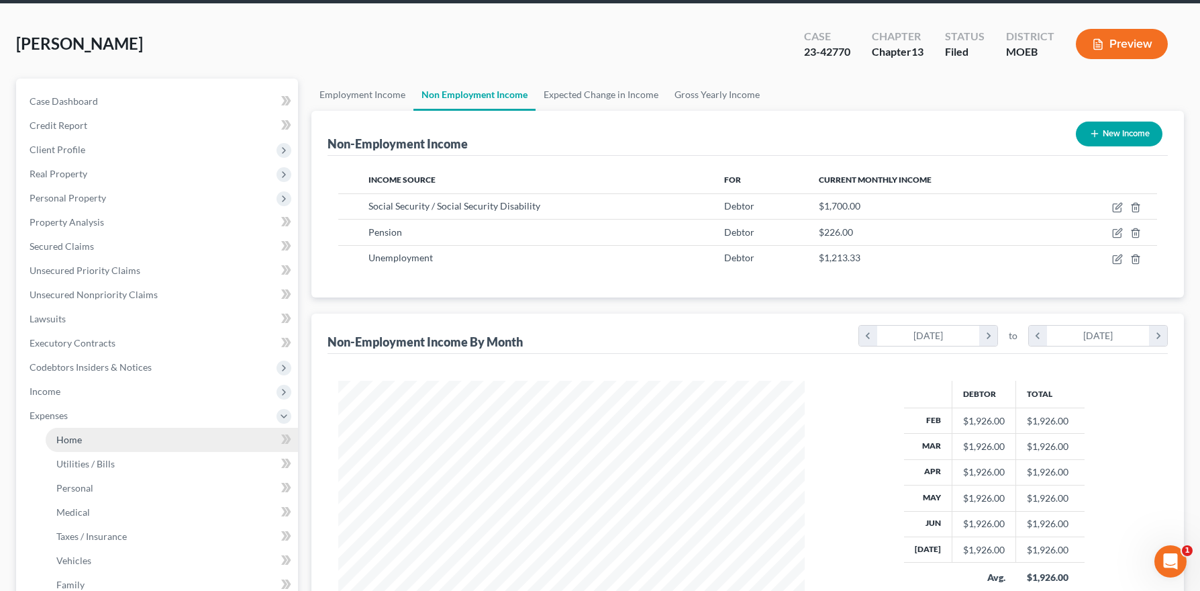
click at [85, 440] on link "Home" at bounding box center [172, 439] width 252 height 24
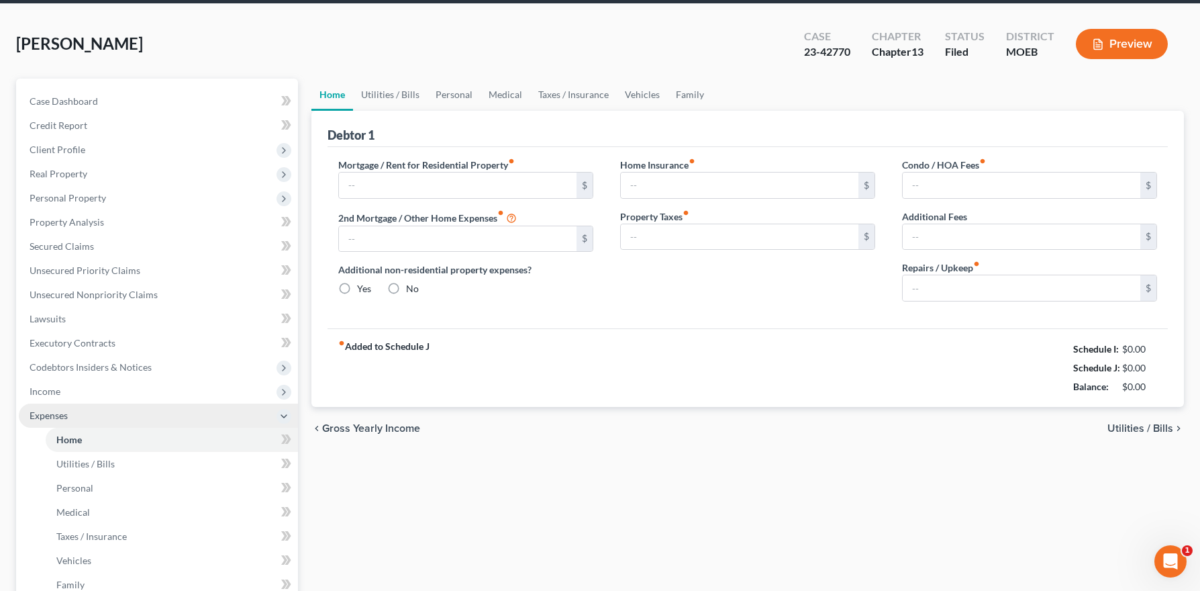
scroll to position [1, 0]
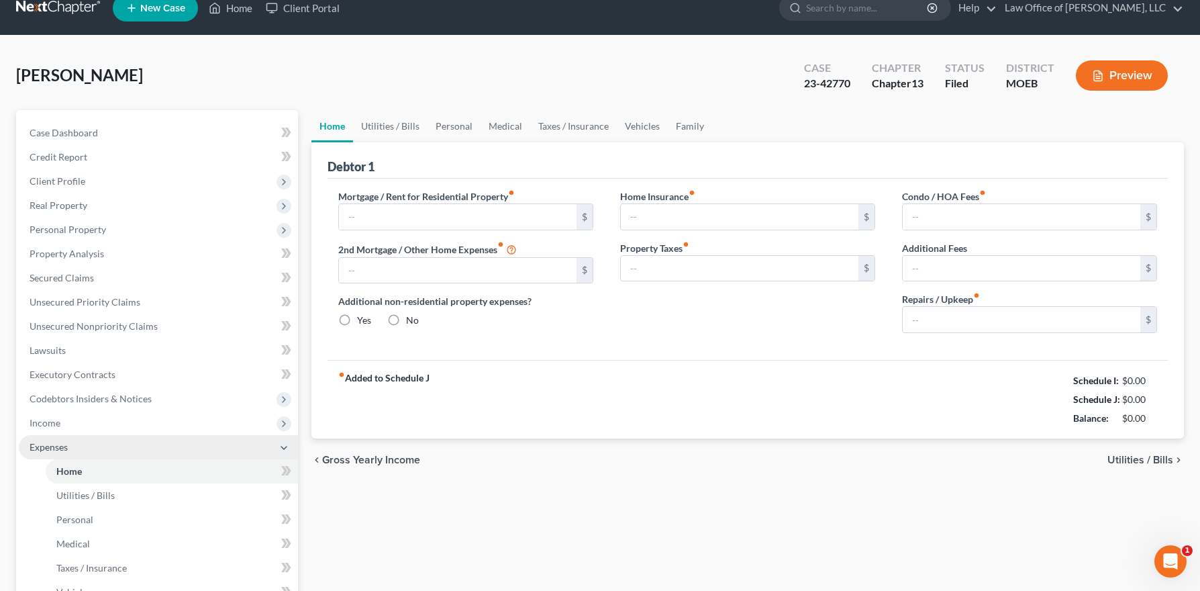
type input "0.00"
radio input "true"
type input "90.00"
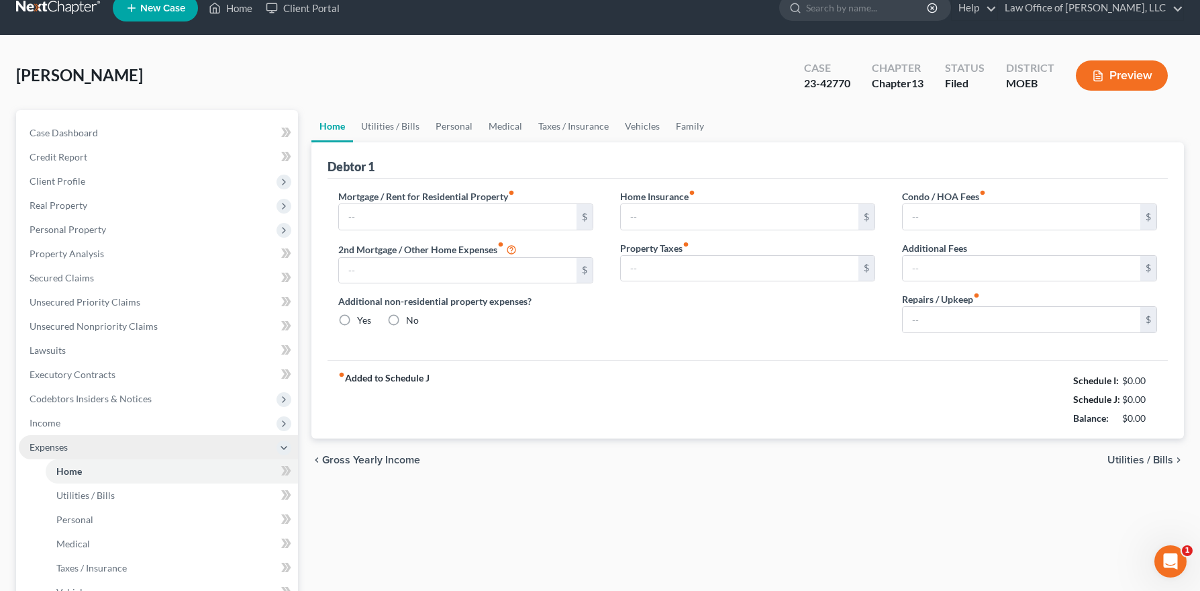
type input "0.00"
type input "150.00"
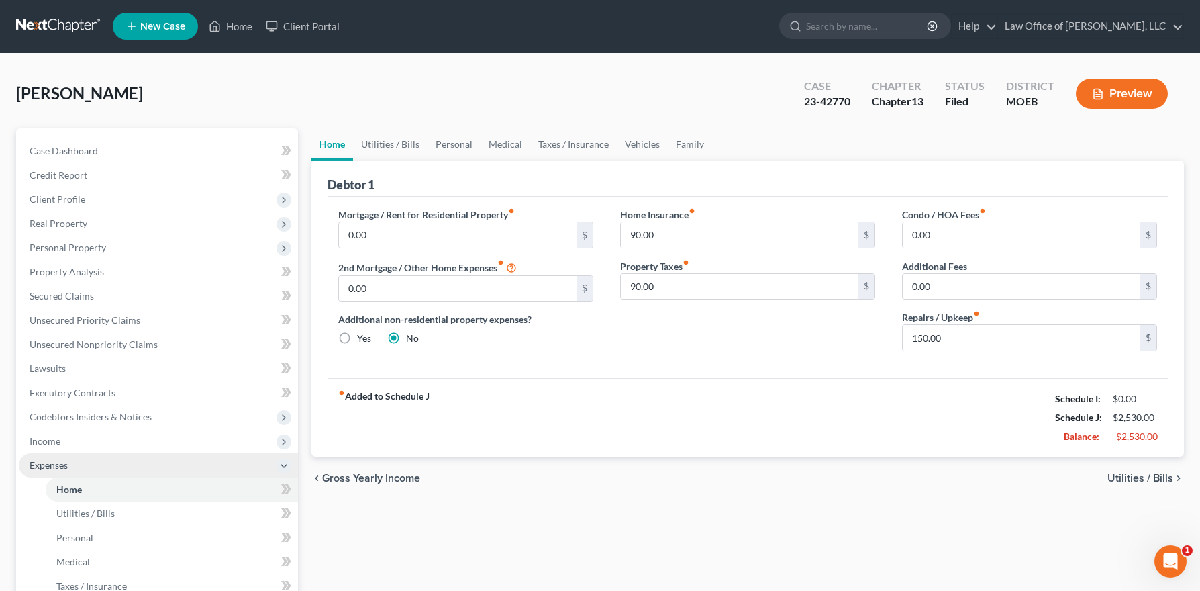
scroll to position [0, 0]
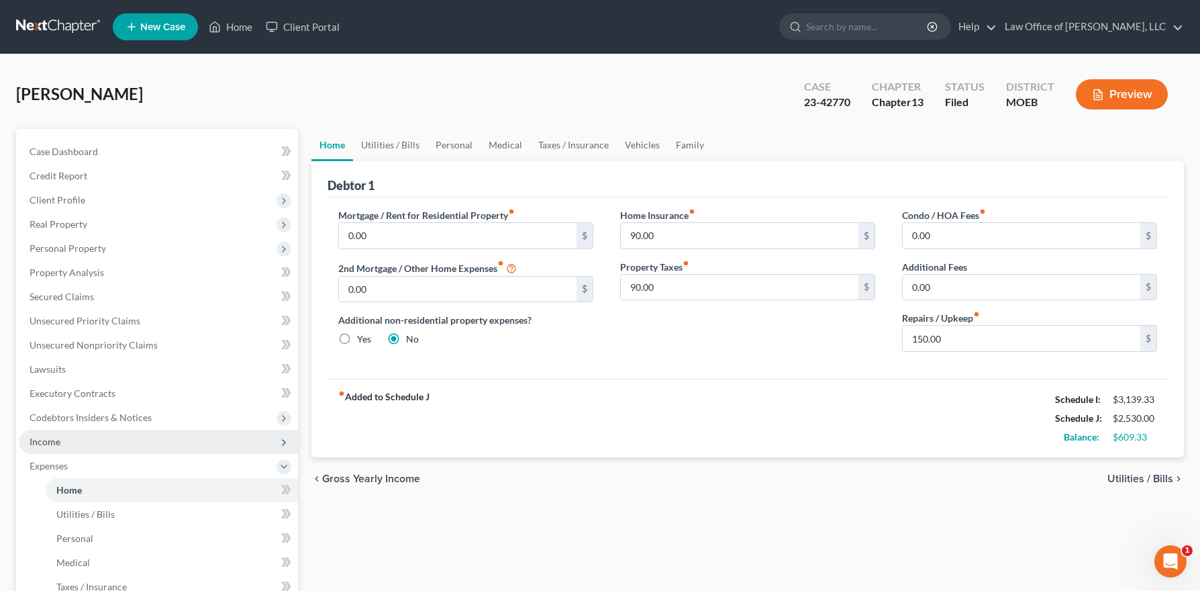
click at [85, 438] on span "Income" at bounding box center [158, 441] width 279 height 24
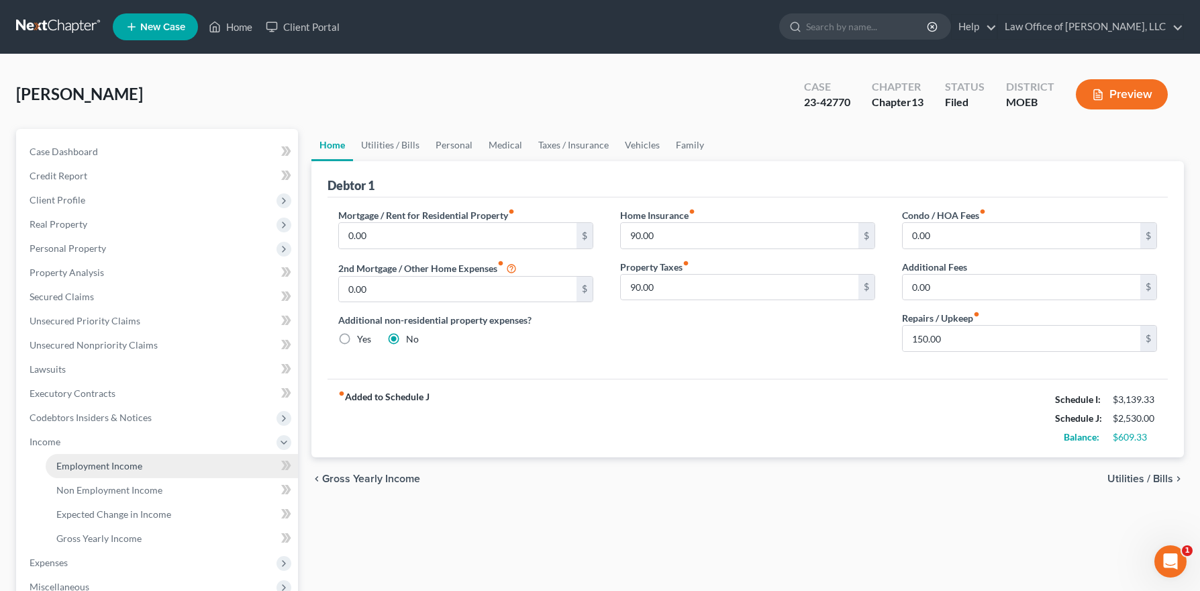
click at [110, 462] on span "Employment Income" at bounding box center [99, 465] width 86 height 11
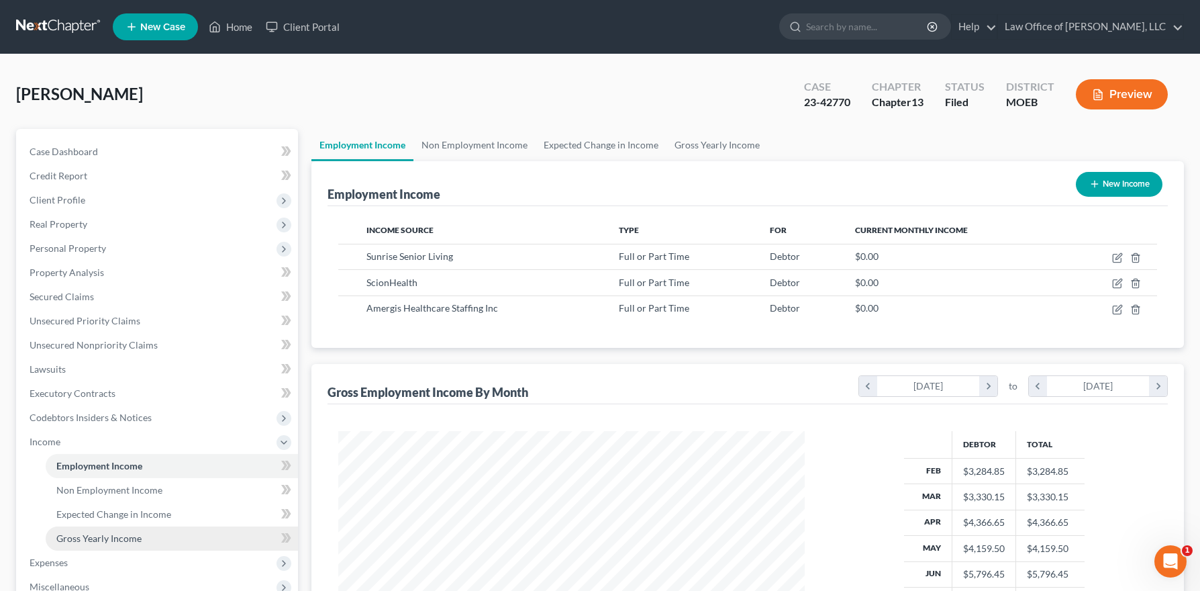
scroll to position [241, 493]
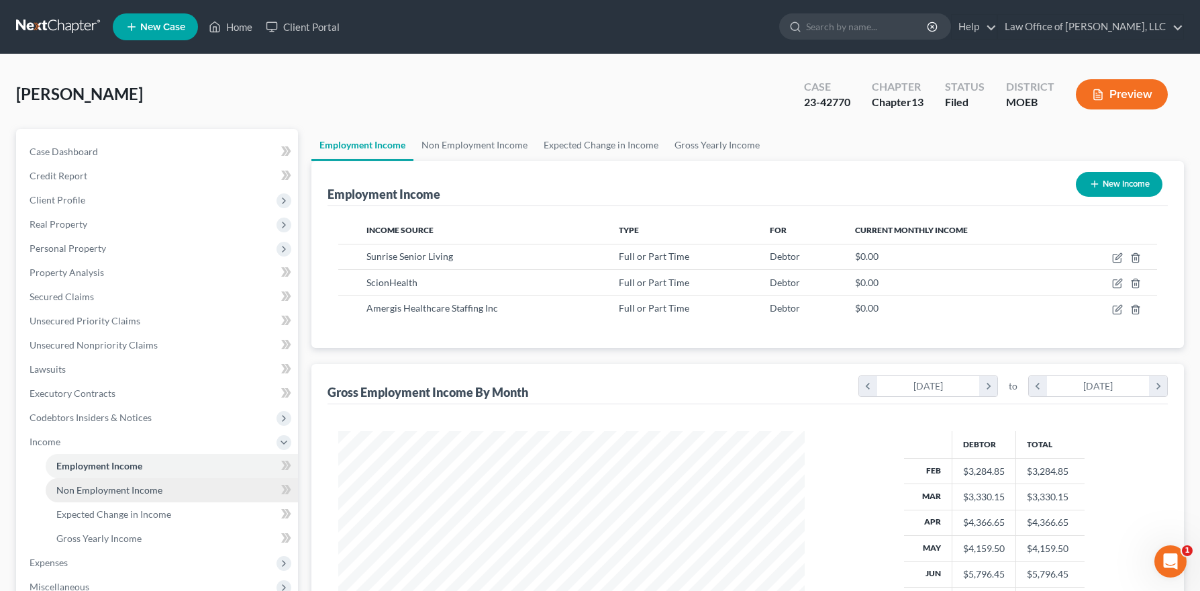
click at [101, 487] on span "Non Employment Income" at bounding box center [109, 489] width 106 height 11
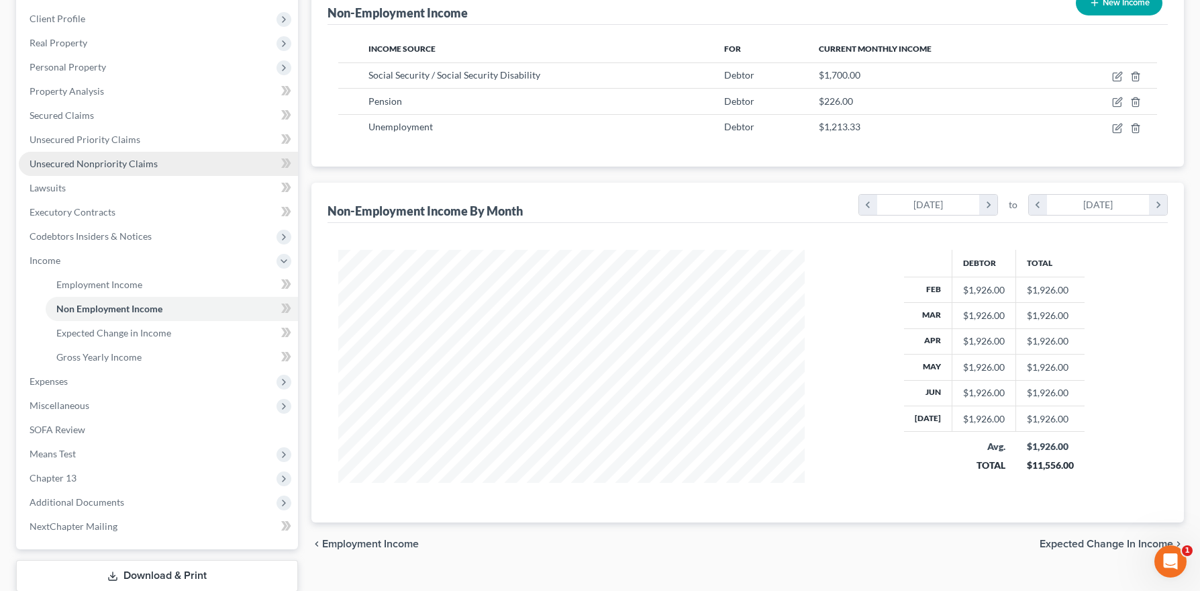
scroll to position [189, 0]
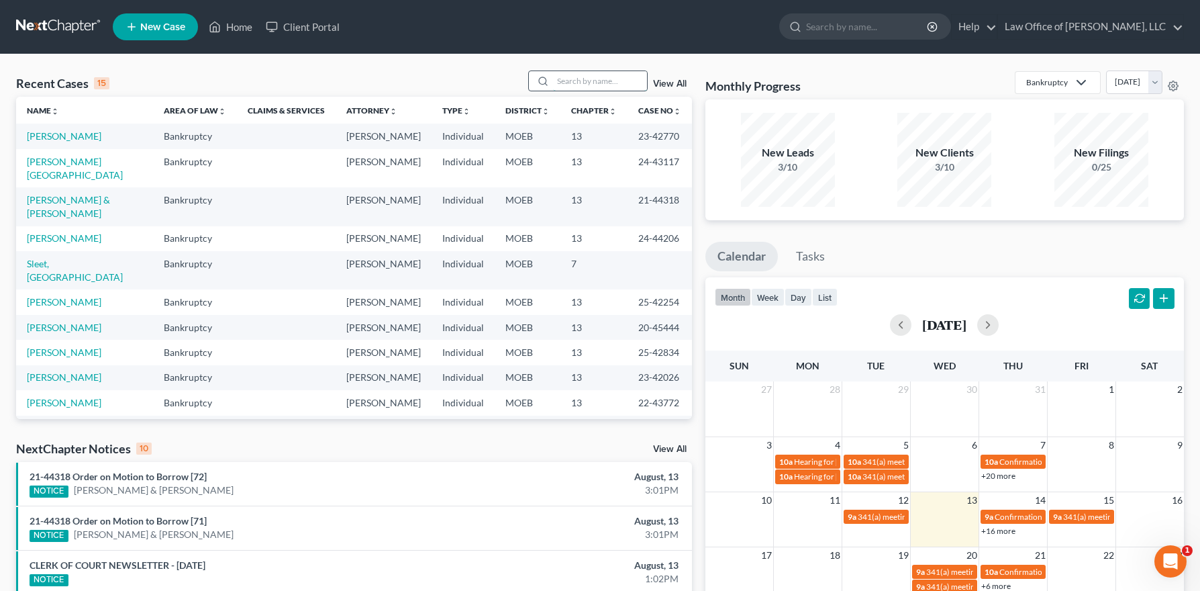
click at [592, 83] on input "search" at bounding box center [600, 80] width 94 height 19
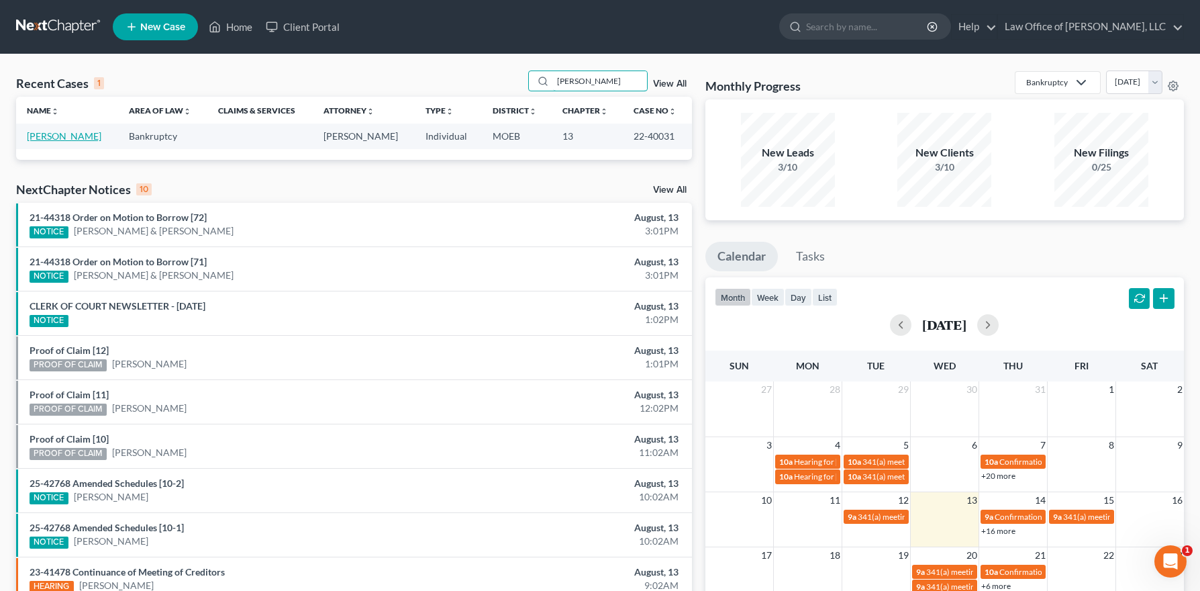
type input "[PERSON_NAME]"
drag, startPoint x: 72, startPoint y: 137, endPoint x: 47, endPoint y: 266, distance: 131.3
click at [72, 137] on link "[PERSON_NAME]" at bounding box center [64, 135] width 74 height 11
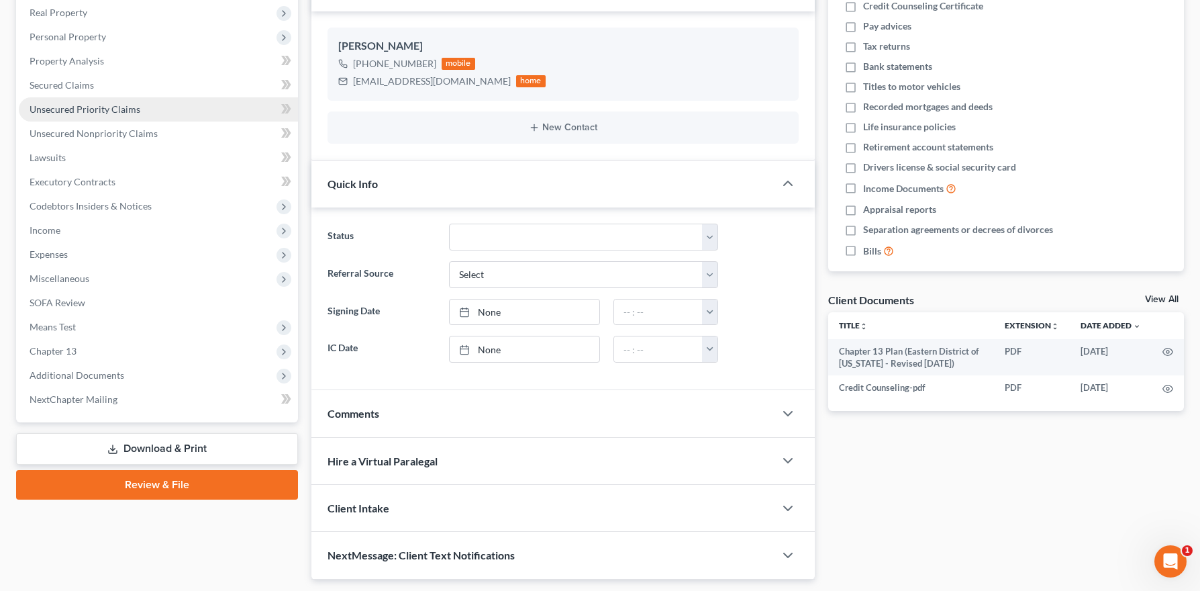
scroll to position [214, 0]
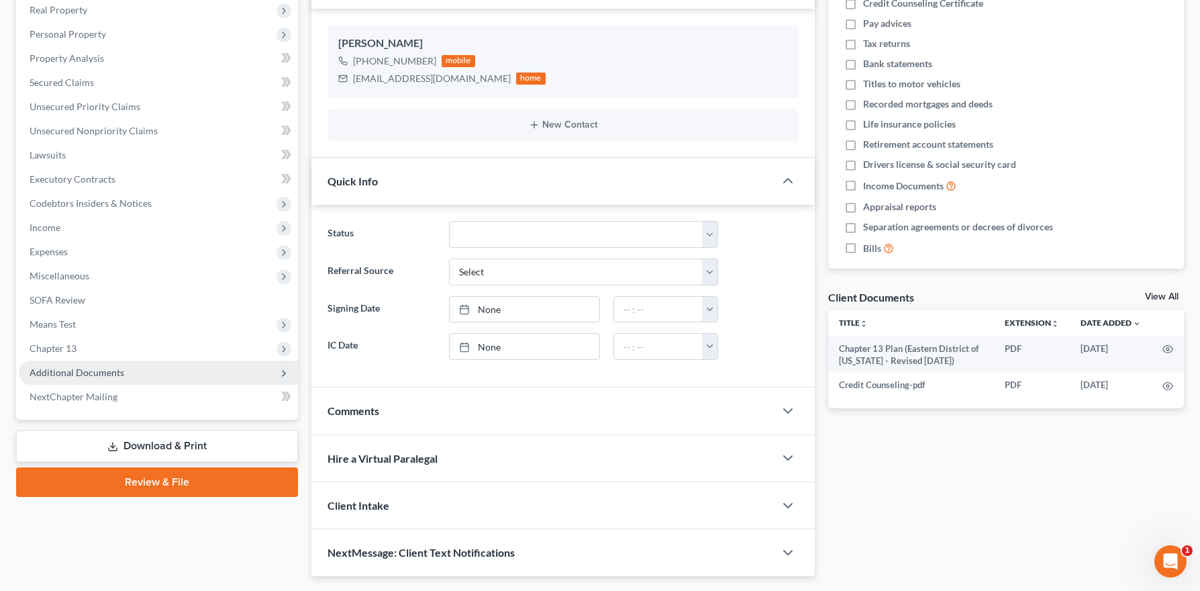
click at [75, 370] on span "Additional Documents" at bounding box center [77, 371] width 95 height 11
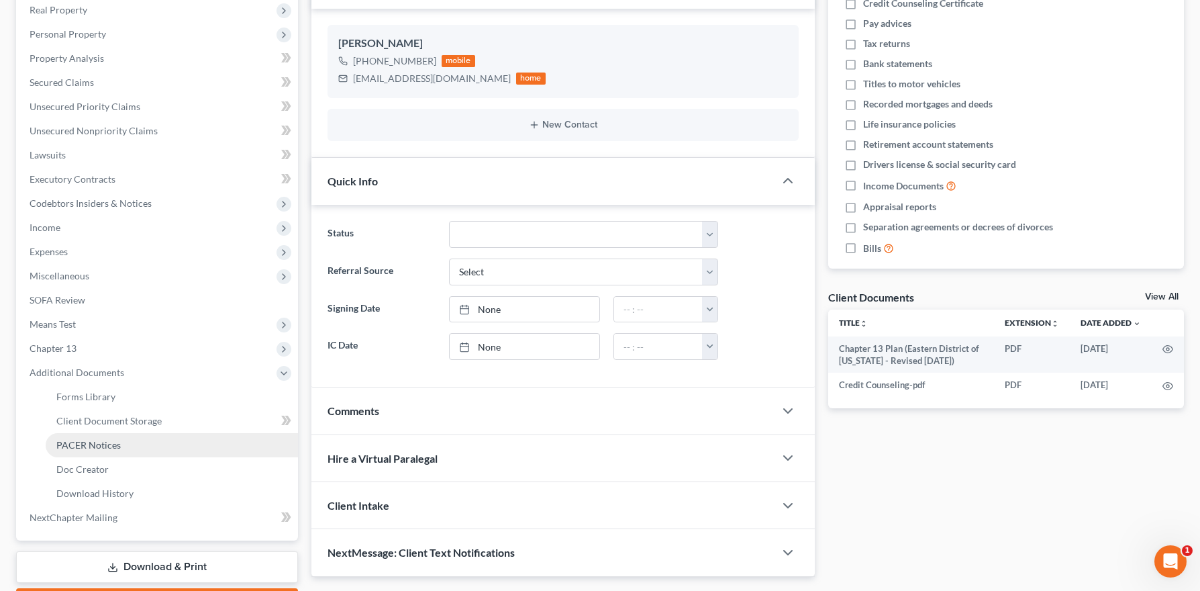
click at [89, 450] on span "PACER Notices" at bounding box center [88, 444] width 64 height 11
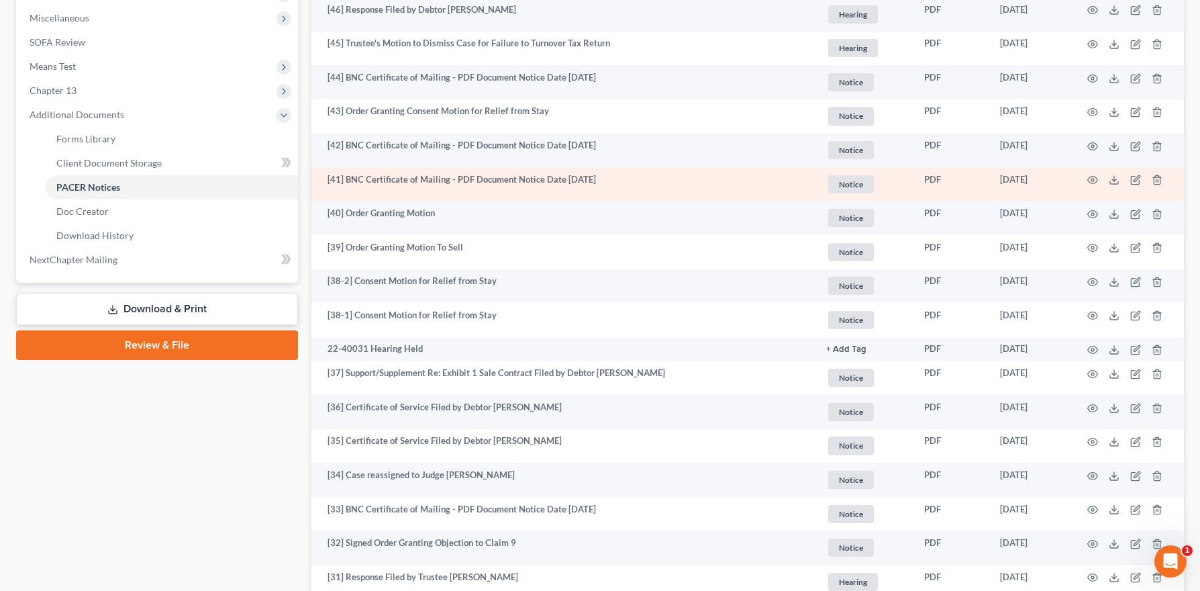
scroll to position [482, 0]
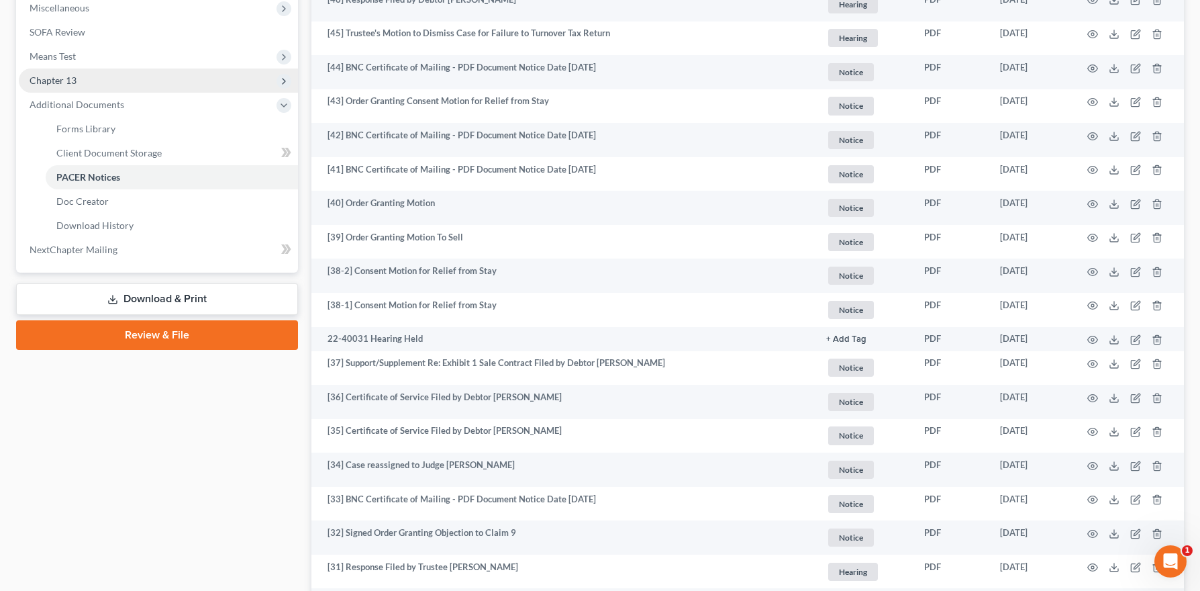
click at [83, 81] on span "Chapter 13" at bounding box center [158, 80] width 279 height 24
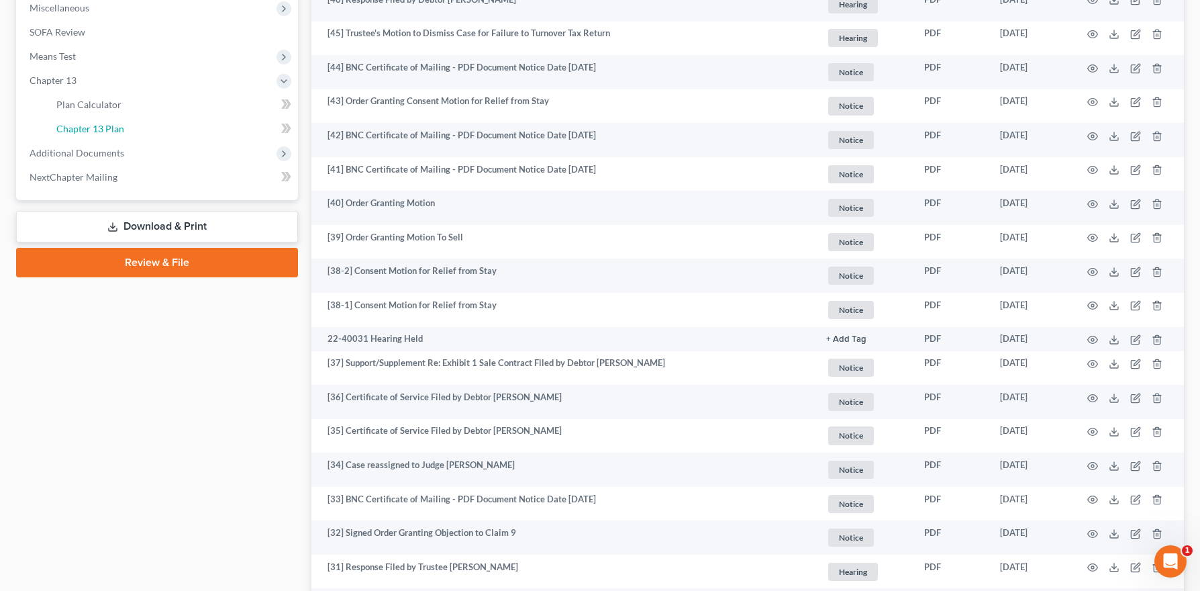
click at [102, 121] on link "Chapter 13 Plan" at bounding box center [172, 129] width 252 height 24
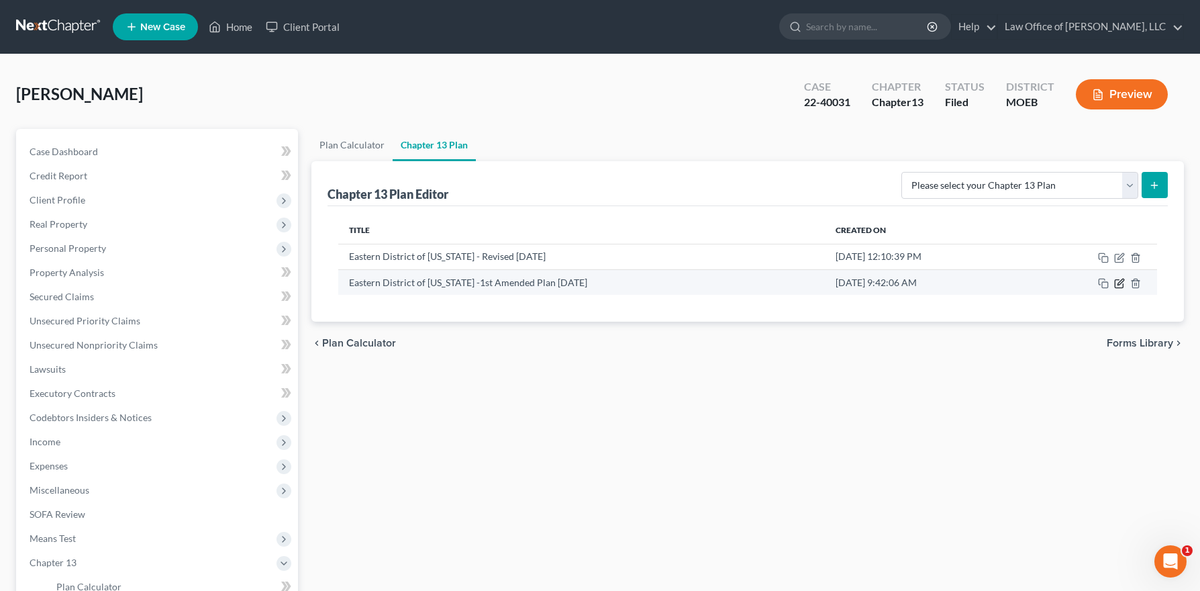
click at [1119, 284] on icon "button" at bounding box center [1119, 283] width 11 height 11
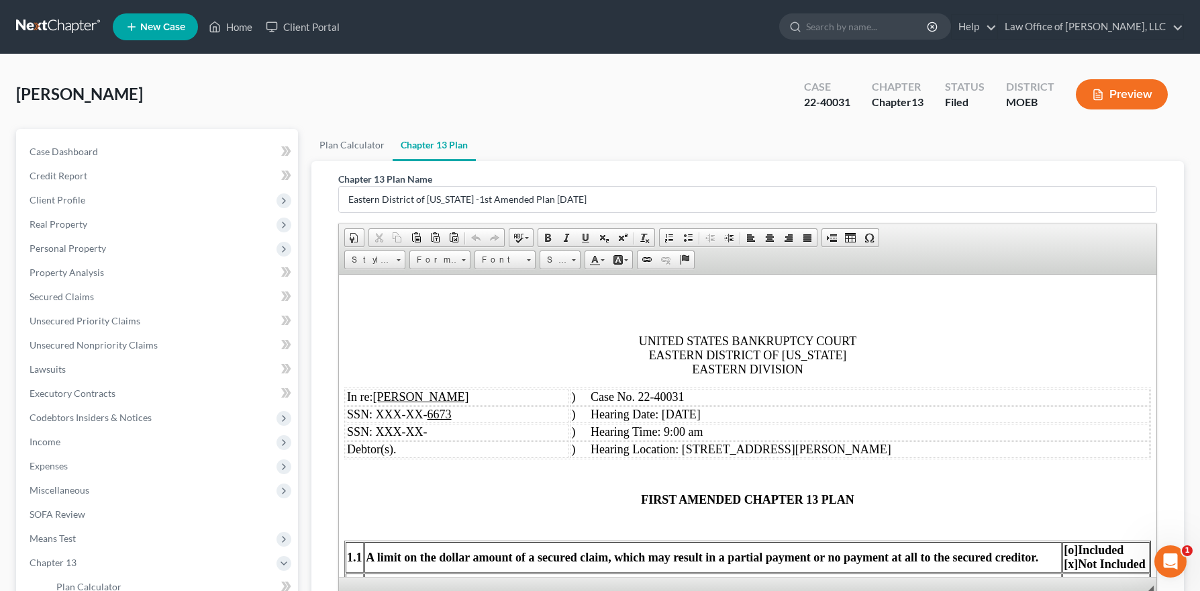
scroll to position [111, 0]
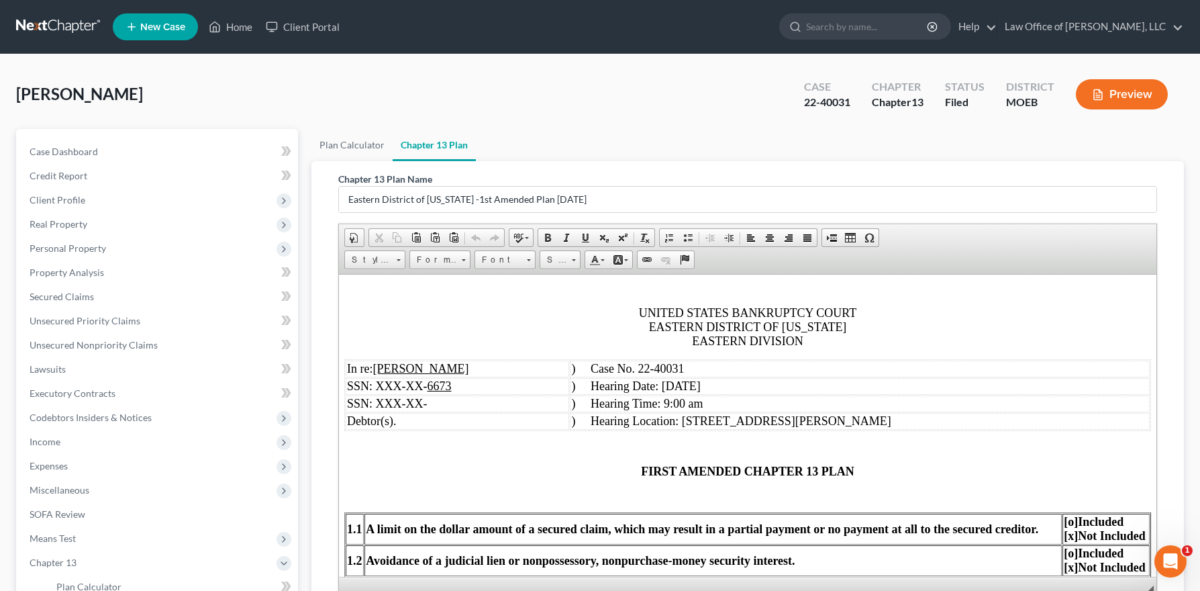
click at [656, 387] on span ") Hearing Date: August 28, 2025" at bounding box center [635, 384] width 129 height 13
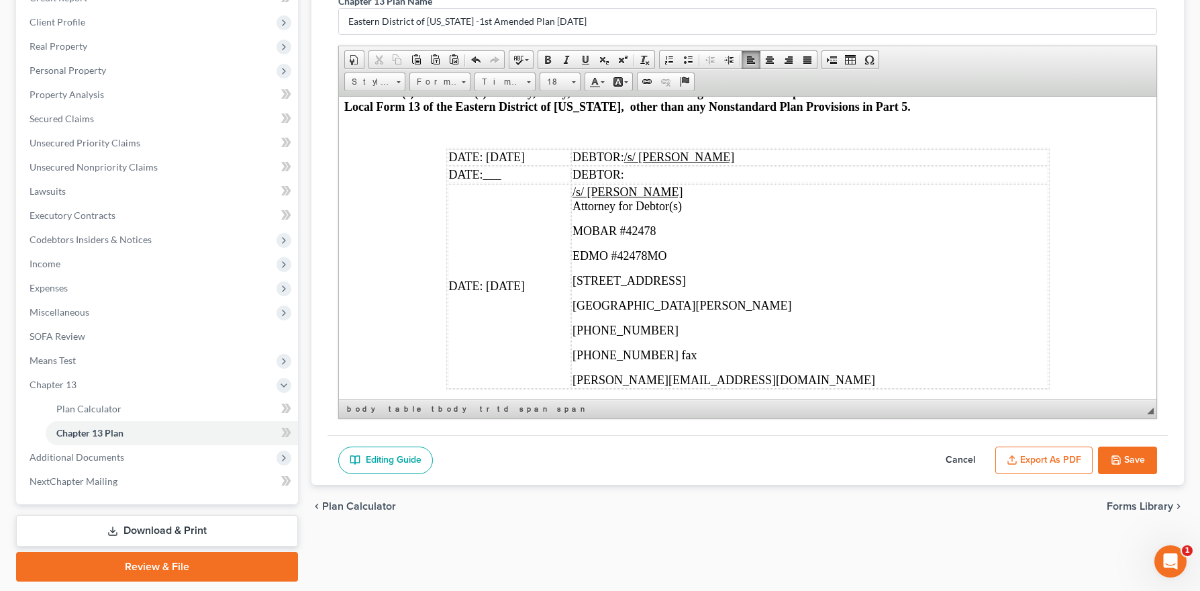
scroll to position [4093, 0]
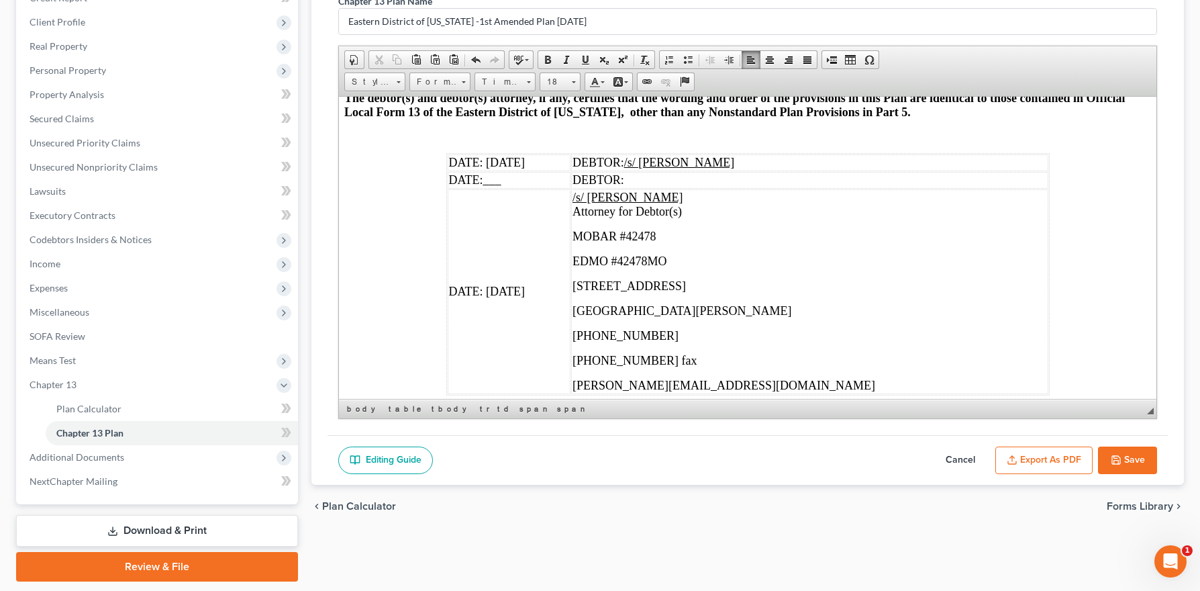
click at [513, 168] on span "DATE: 08-01-2025" at bounding box center [487, 161] width 76 height 13
click at [513, 297] on span "DATE: 08-01-2025" at bounding box center [487, 290] width 76 height 13
click at [1127, 457] on button "Save" at bounding box center [1127, 460] width 59 height 28
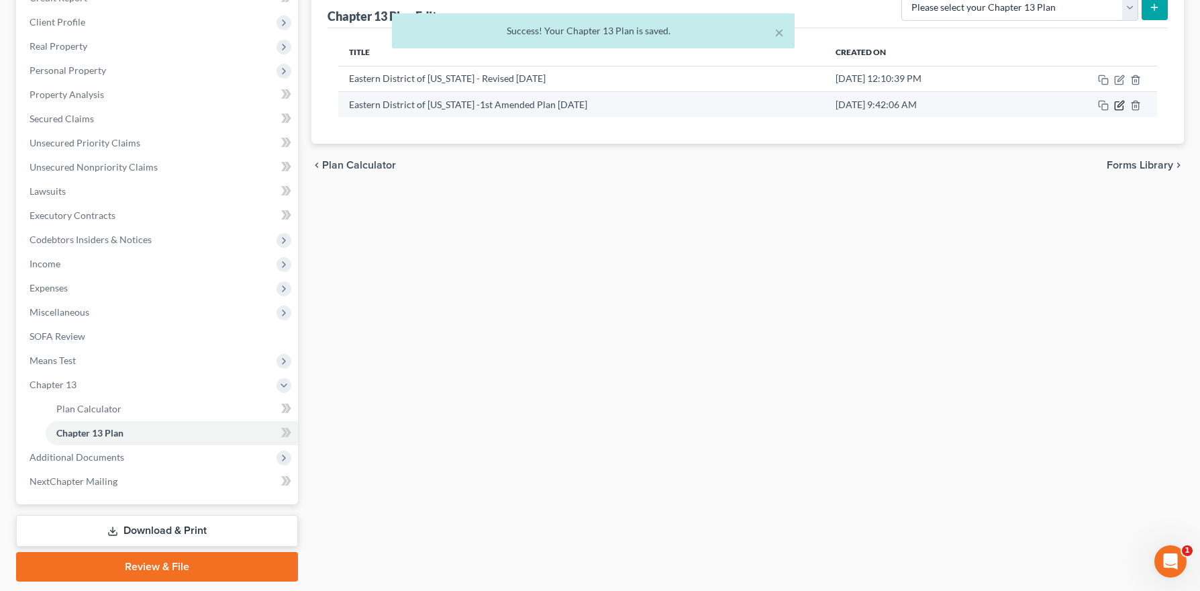
click at [1116, 102] on icon "button" at bounding box center [1119, 105] width 11 height 11
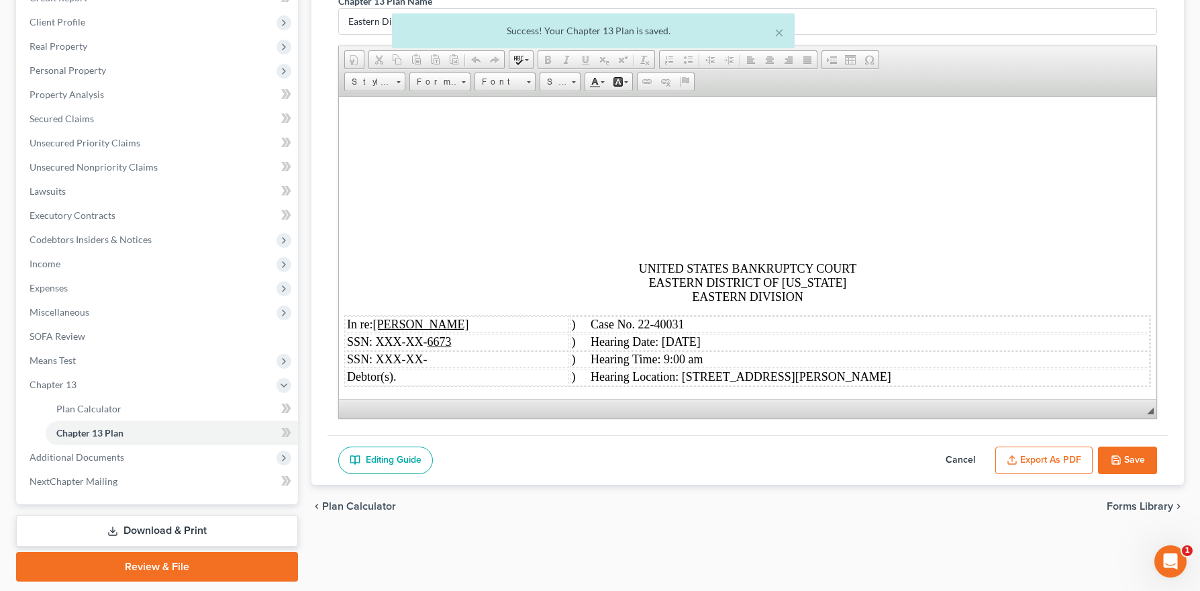
scroll to position [0, 0]
click at [1033, 466] on button "Export as PDF" at bounding box center [1043, 460] width 97 height 28
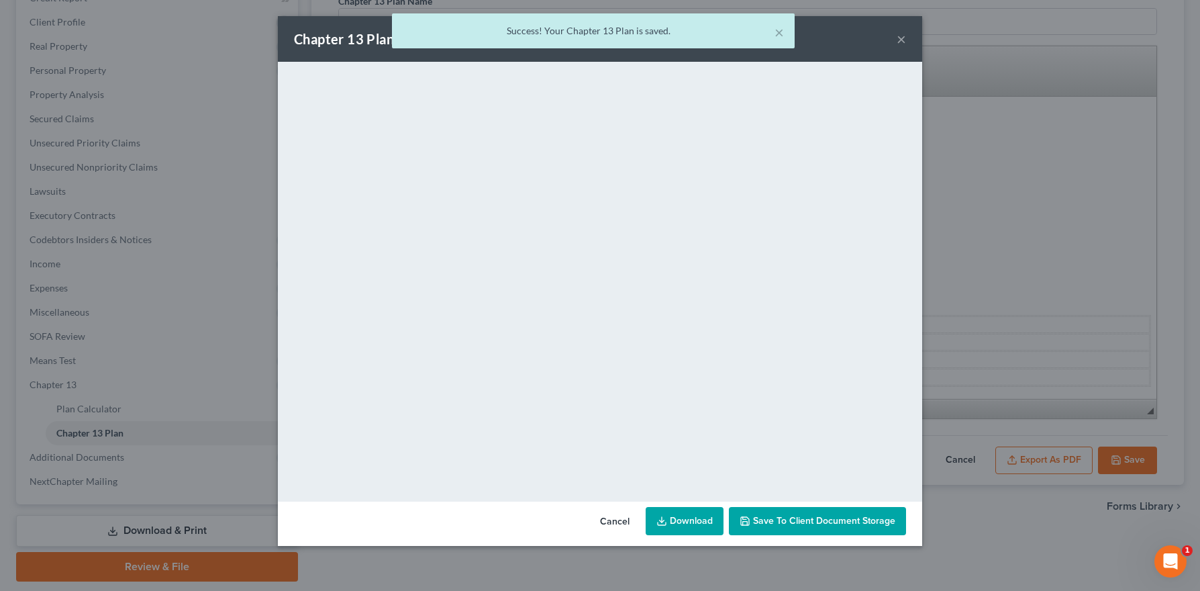
click at [696, 521] on link "Download" at bounding box center [685, 521] width 78 height 28
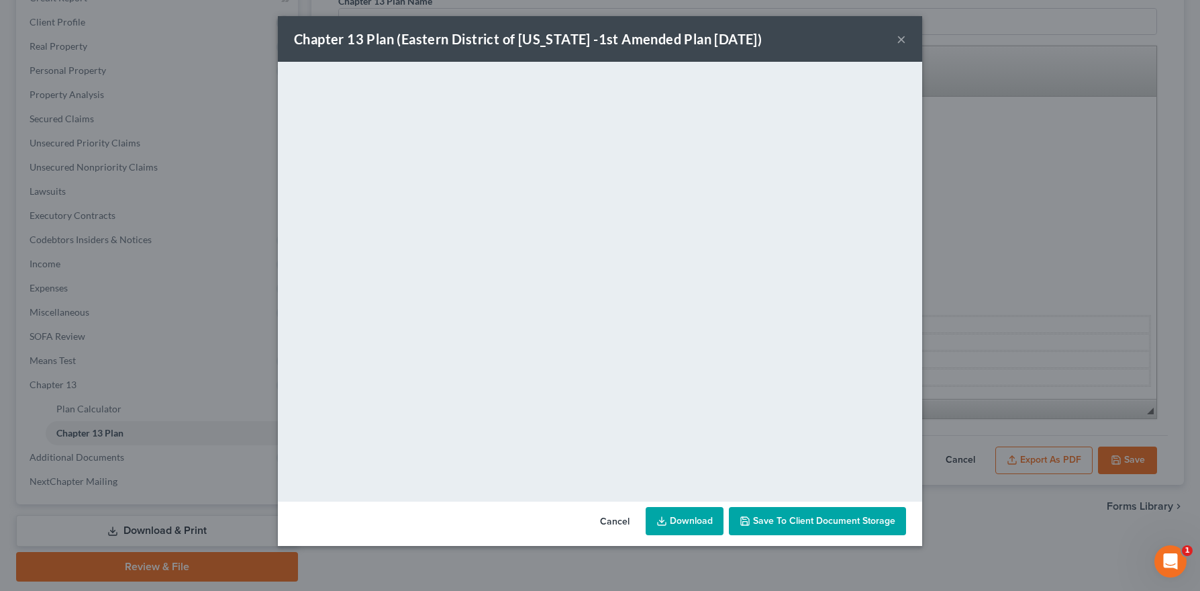
click at [900, 42] on button "×" at bounding box center [901, 39] width 9 height 16
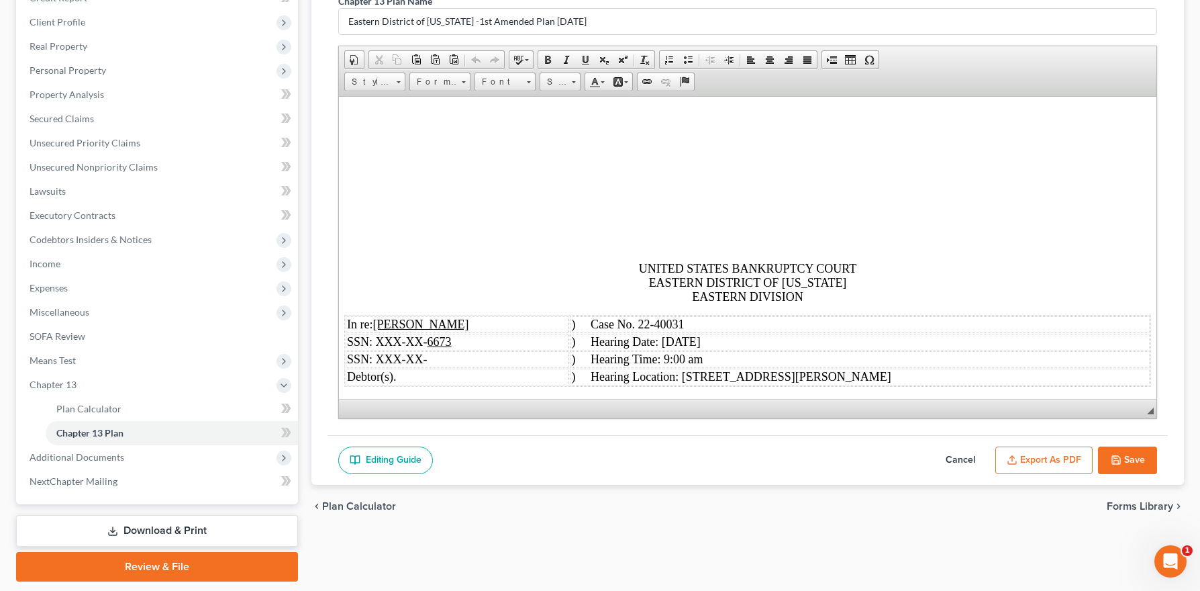
click at [1150, 464] on button "Save" at bounding box center [1127, 460] width 59 height 28
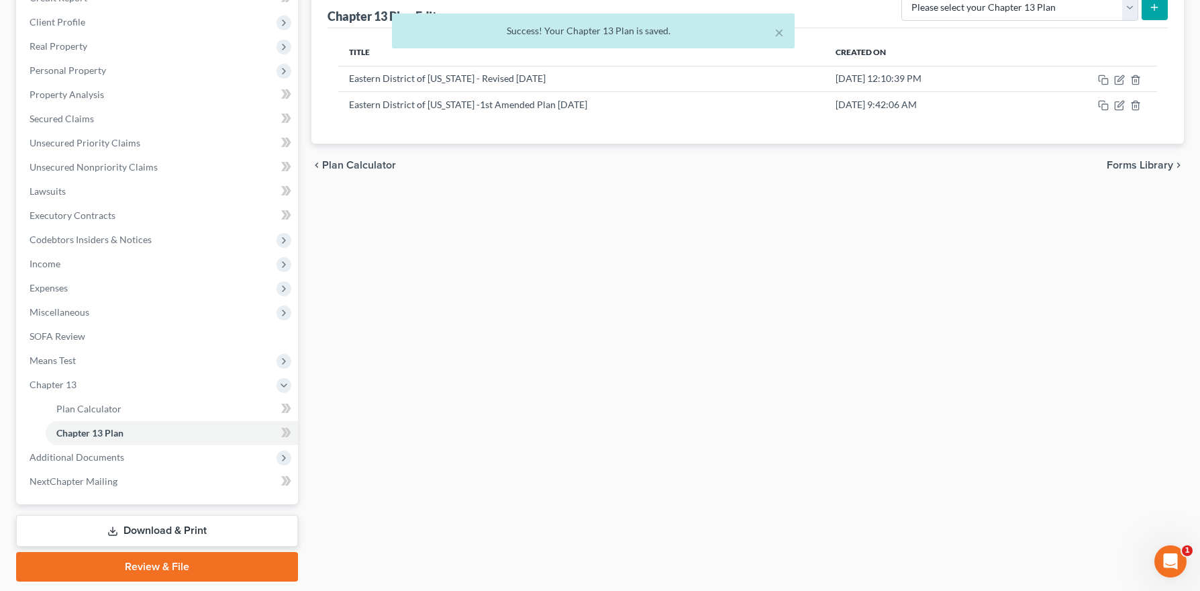
click at [187, 523] on link "Download & Print" at bounding box center [157, 531] width 282 height 32
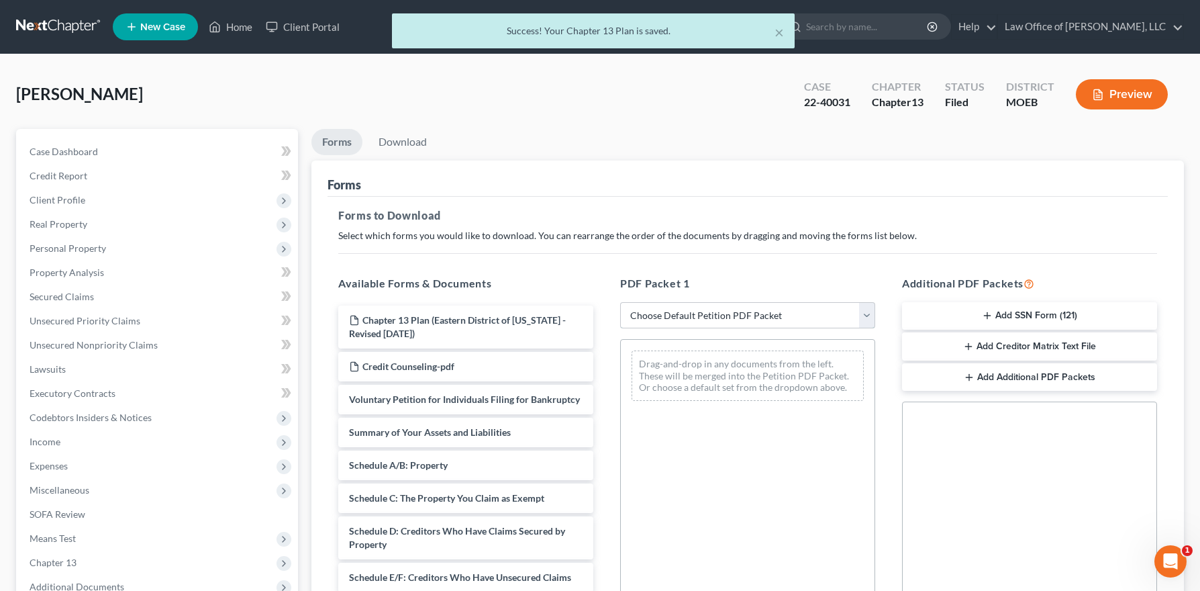
click at [661, 319] on select "Choose Default Petition PDF Packet Complete Bankruptcy Petition (all forms and …" at bounding box center [747, 315] width 255 height 27
select select "2"
click at [620, 302] on select "Choose Default Petition PDF Packet Complete Bankruptcy Petition (all forms and …" at bounding box center [747, 315] width 255 height 27
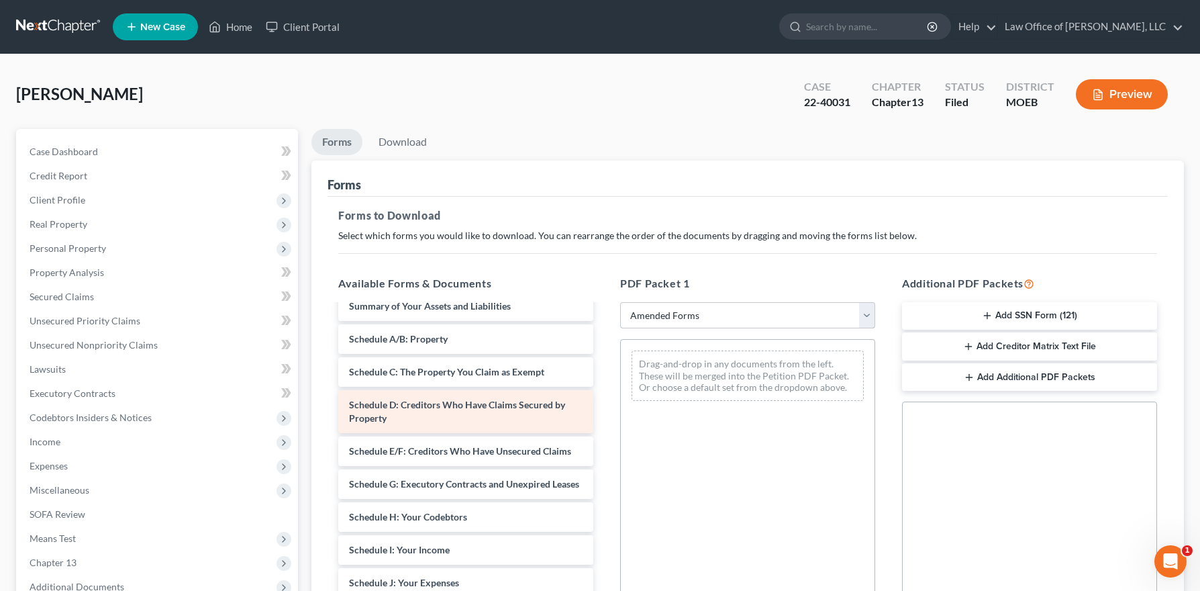
scroll to position [87, 0]
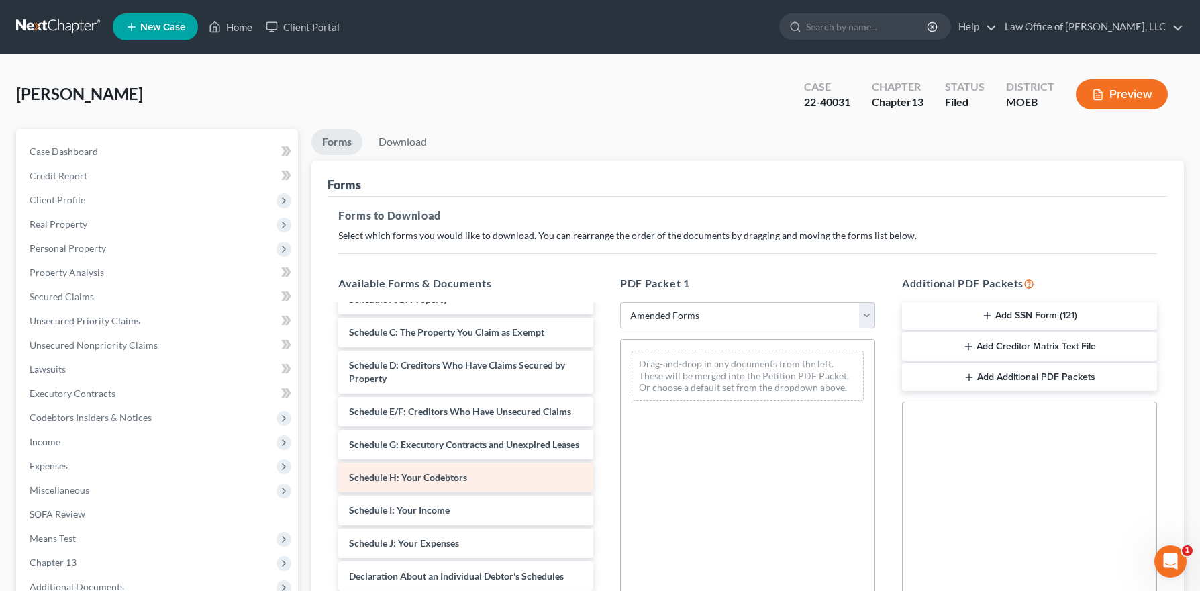
click at [429, 486] on div "Schedule H: Your Codebtors" at bounding box center [465, 477] width 255 height 30
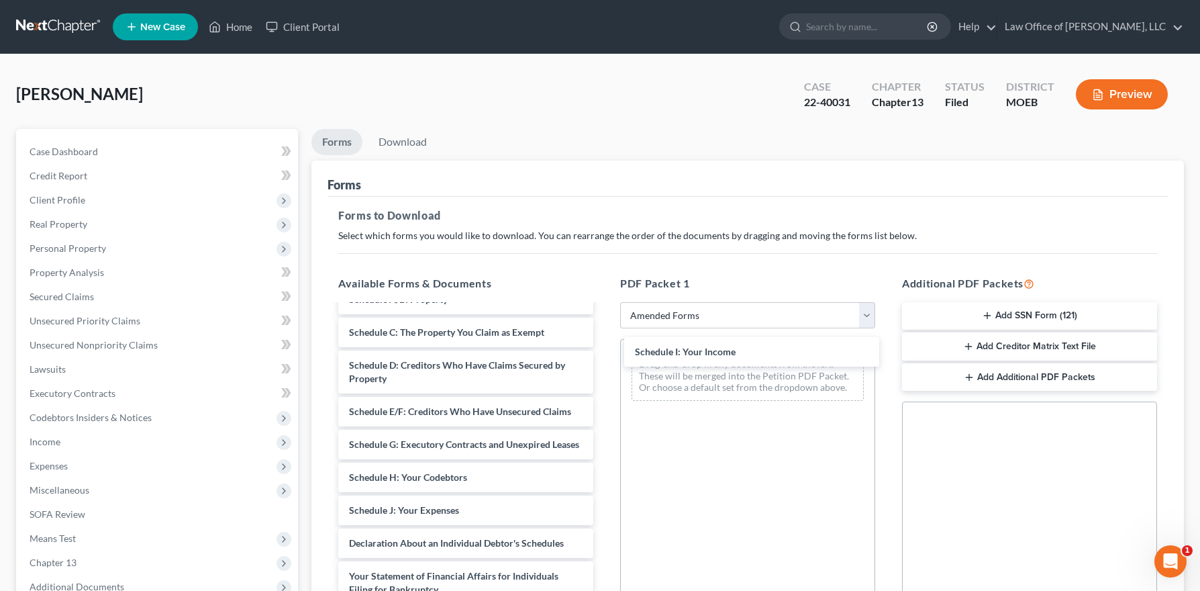
drag, startPoint x: 436, startPoint y: 503, endPoint x: 601, endPoint y: 485, distance: 166.1
click at [604, 346] on div "Schedule I: Your Income Voluntary Petition for Individuals Filing for Bankruptc…" at bounding box center [465, 500] width 276 height 563
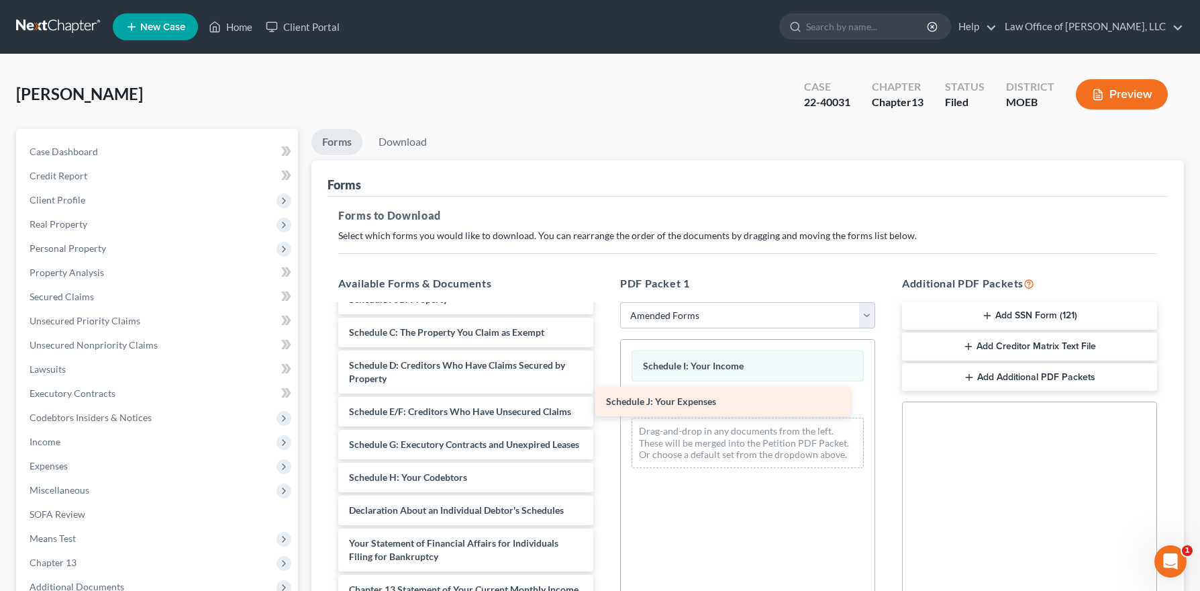
drag, startPoint x: 469, startPoint y: 506, endPoint x: 726, endPoint y: 397, distance: 279.3
click at [604, 397] on div "Schedule J: Your Expenses Voluntary Petition for Individuals Filing for Bankrup…" at bounding box center [465, 484] width 276 height 530
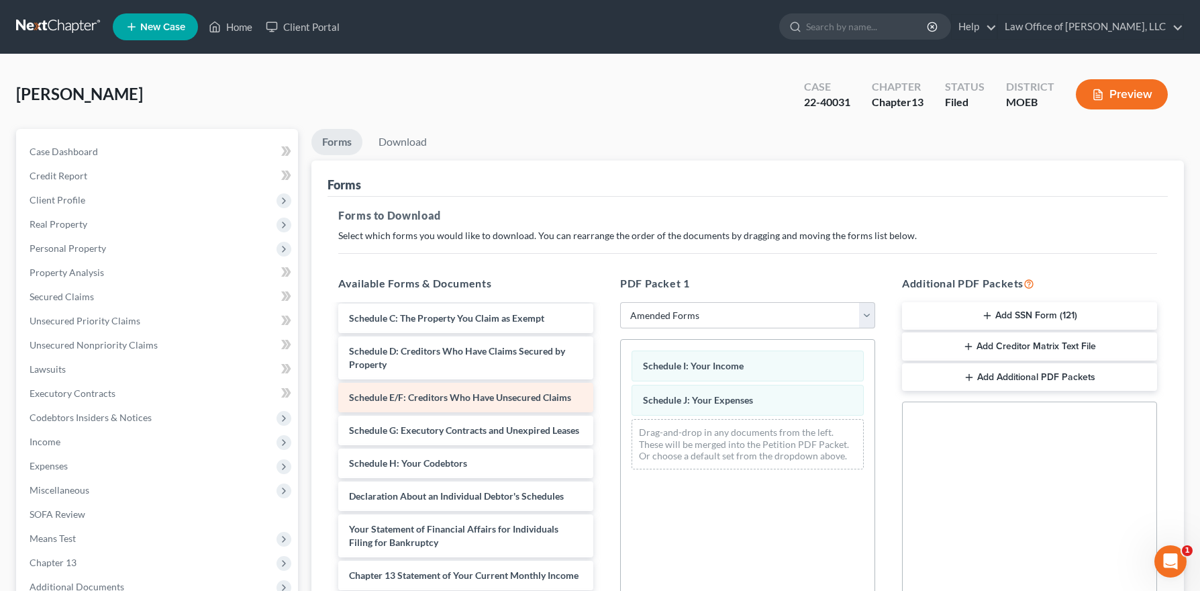
scroll to position [99, 0]
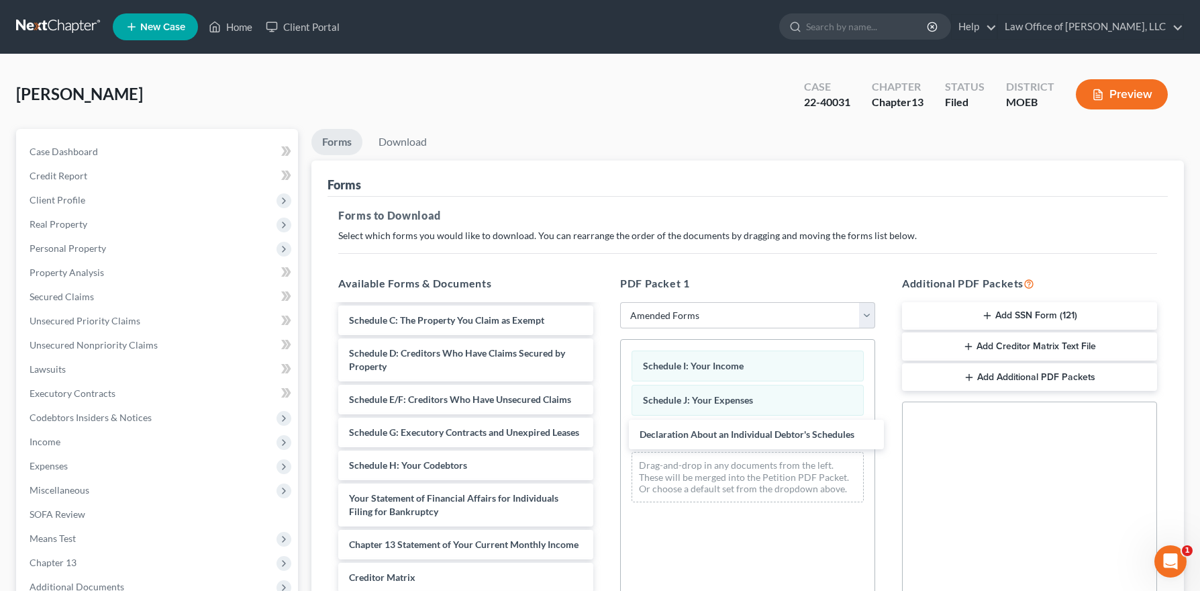
drag, startPoint x: 430, startPoint y: 494, endPoint x: 737, endPoint y: 494, distance: 307.3
click at [604, 430] on div "Declaration About an Individual Debtor's Schedules Voluntary Petition for Indiv…" at bounding box center [465, 455] width 276 height 497
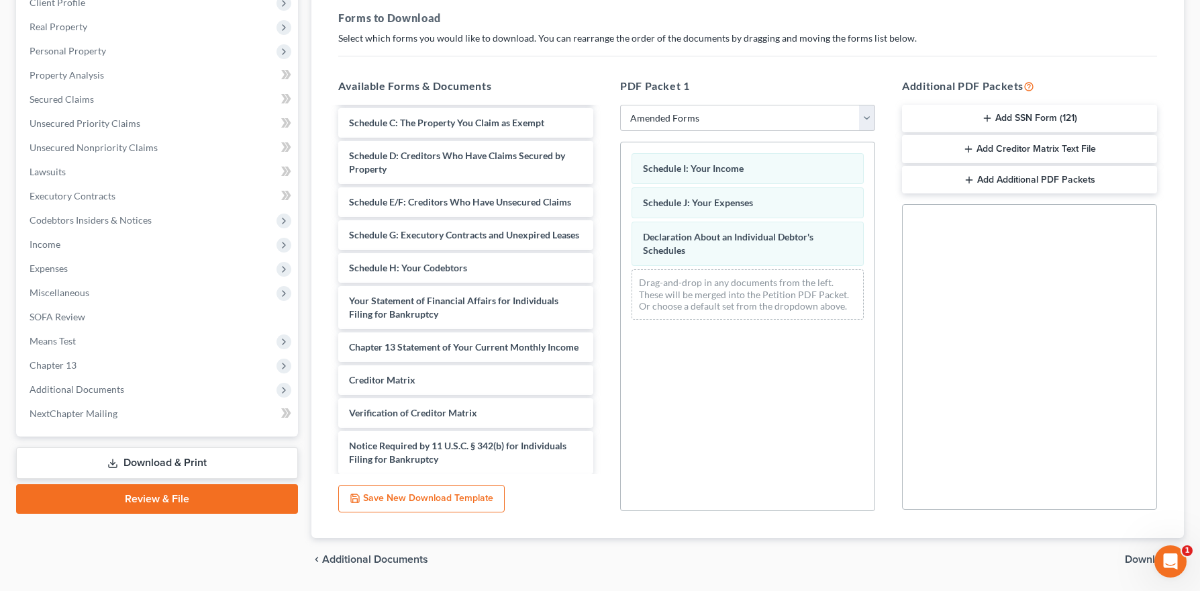
scroll to position [238, 0]
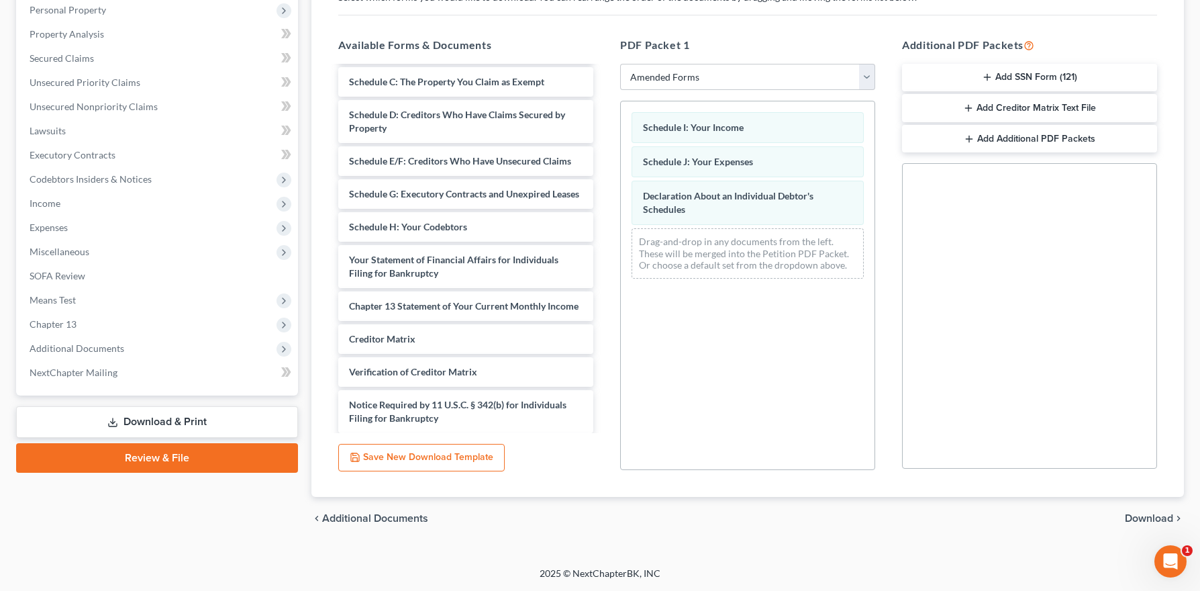
drag, startPoint x: 1132, startPoint y: 515, endPoint x: 1110, endPoint y: 495, distance: 29.9
click at [1132, 515] on span "Download" at bounding box center [1149, 518] width 48 height 11
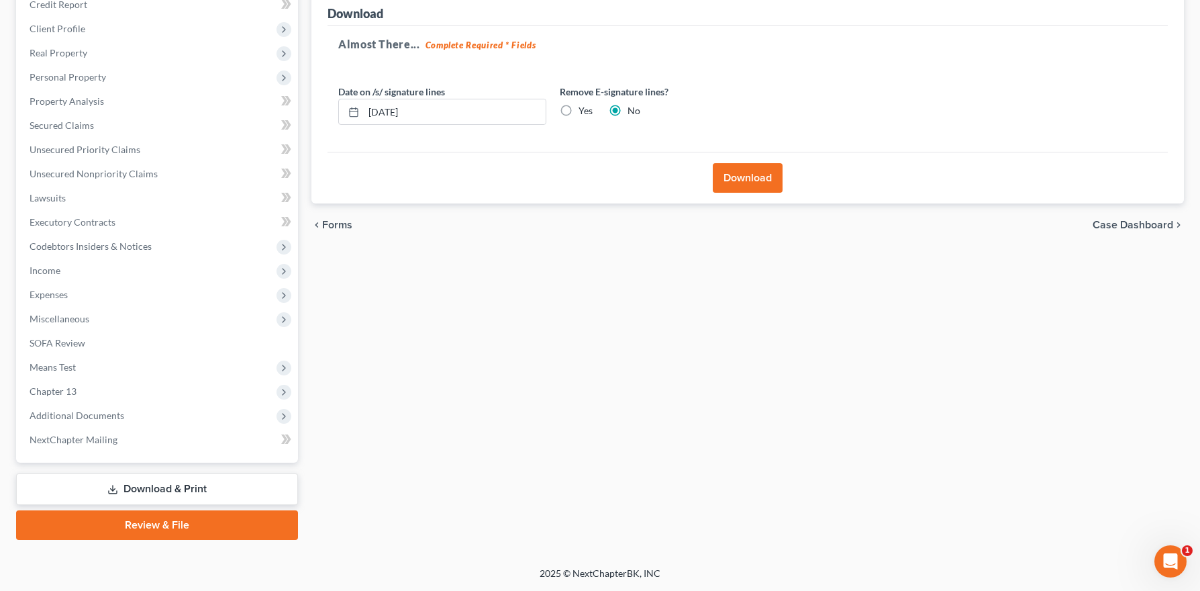
scroll to position [171, 0]
click at [737, 177] on button "Download" at bounding box center [748, 178] width 70 height 30
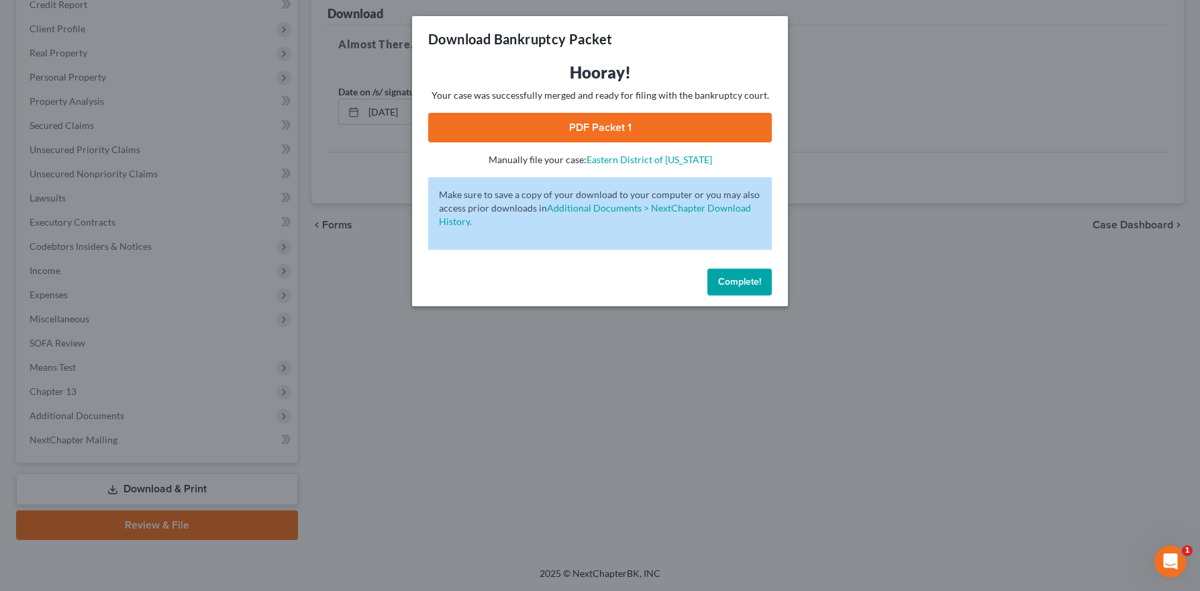
click at [648, 131] on link "PDF Packet 1" at bounding box center [600, 128] width 344 height 30
click at [758, 290] on button "Complete!" at bounding box center [739, 281] width 64 height 27
